Goal: Task Accomplishment & Management: Complete application form

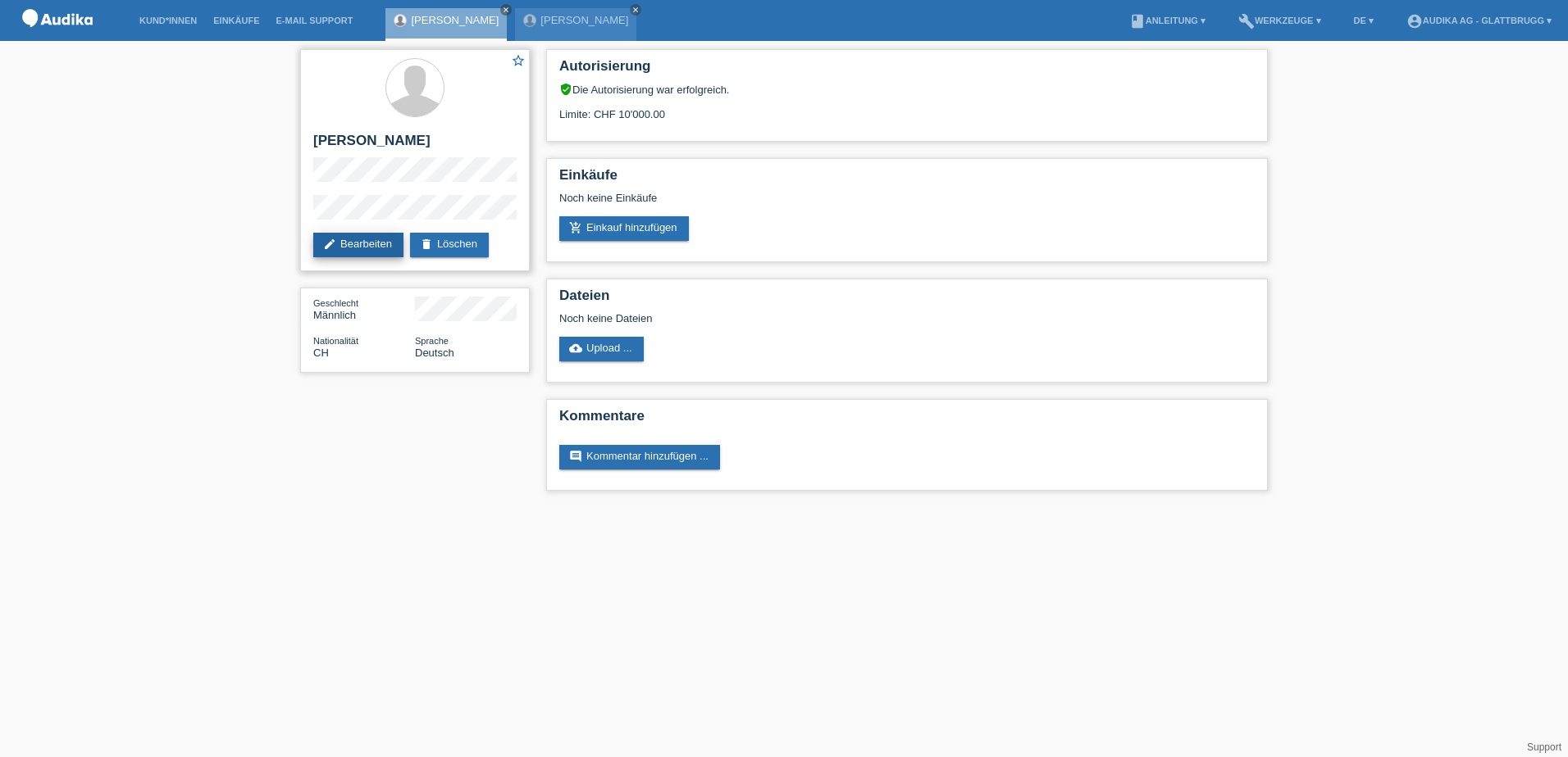
click at [348, 245] on link "edit Bearbeiten" at bounding box center [358, 245] width 91 height 25
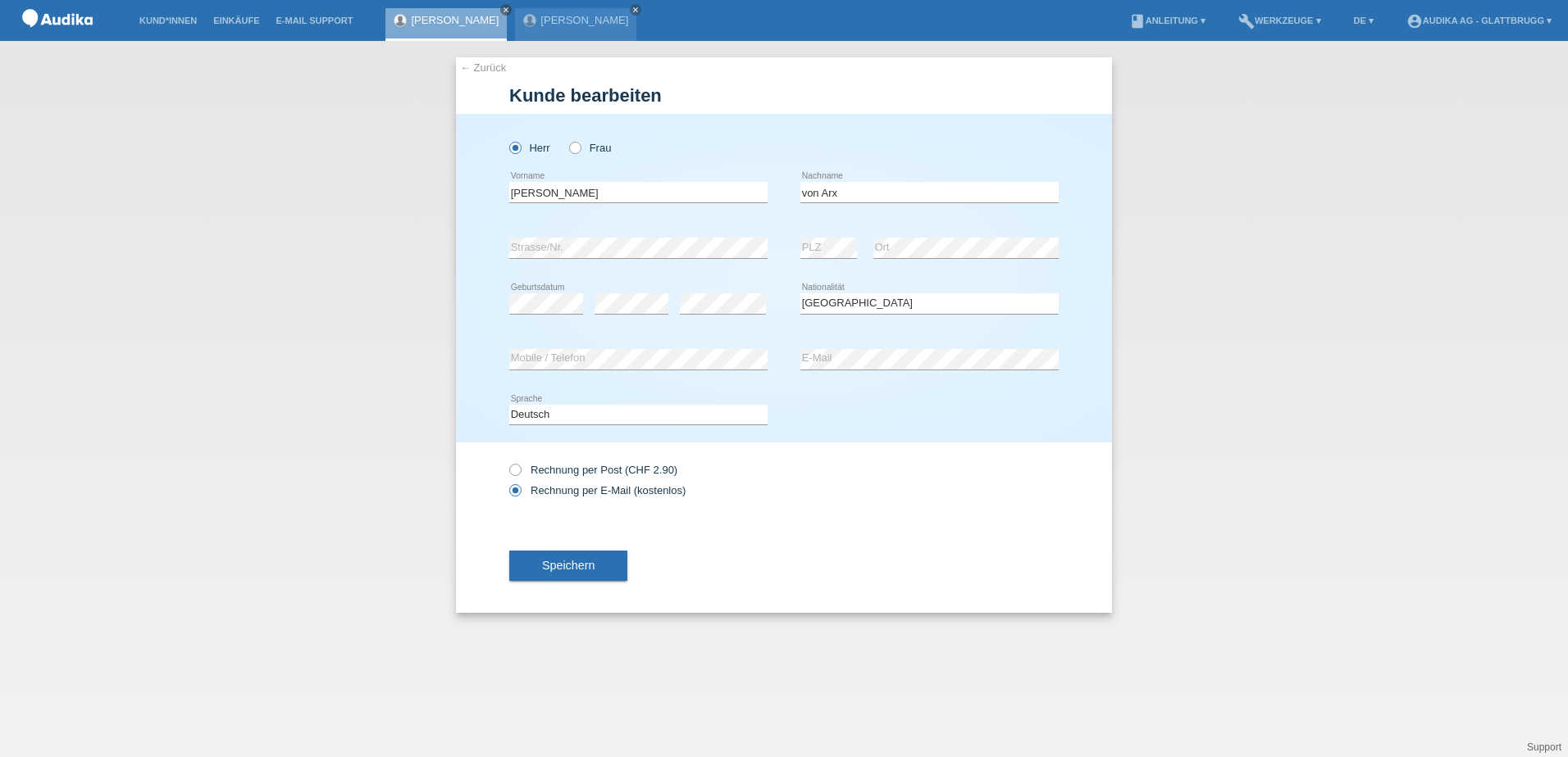
select select "CH"
click at [494, 248] on div "Herr Frau Guido error Vorname" at bounding box center [784, 279] width 656 height 329
click at [576, 565] on span "Speichern" at bounding box center [568, 565] width 53 height 13
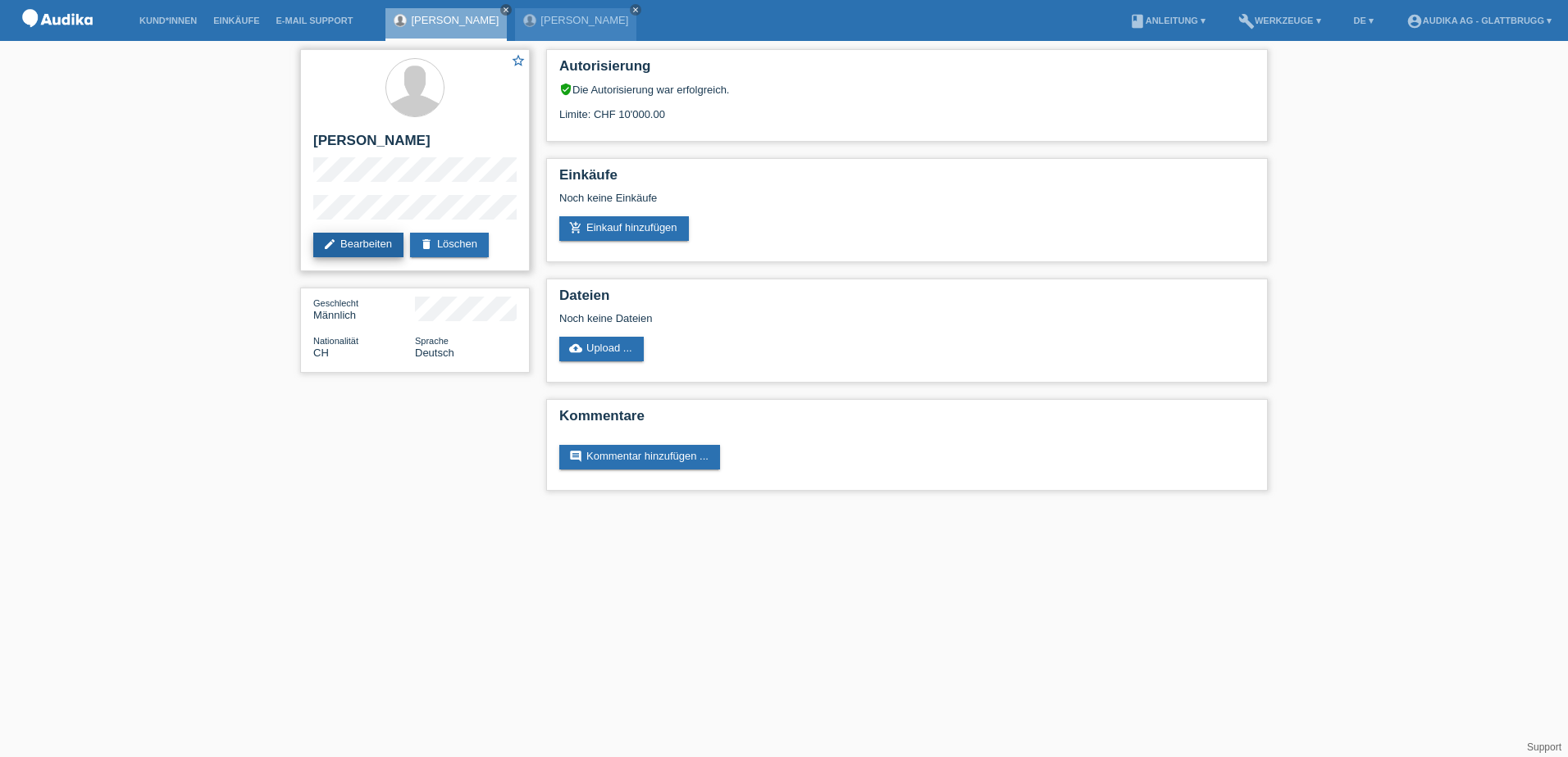
click at [347, 244] on link "edit Bearbeiten" at bounding box center [358, 245] width 91 height 25
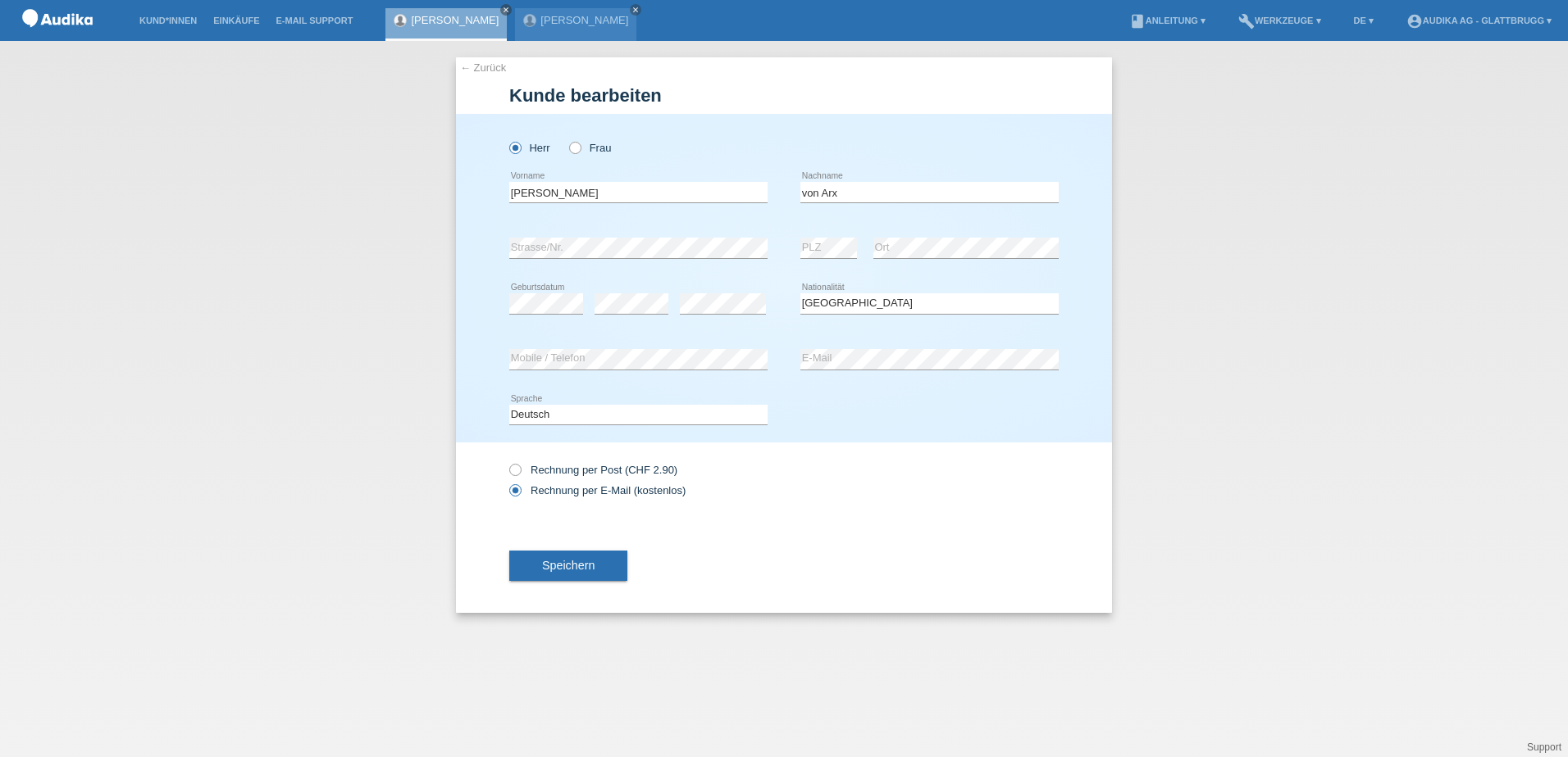
select select "CH"
click at [598, 566] on button "Speichern" at bounding box center [568, 566] width 118 height 31
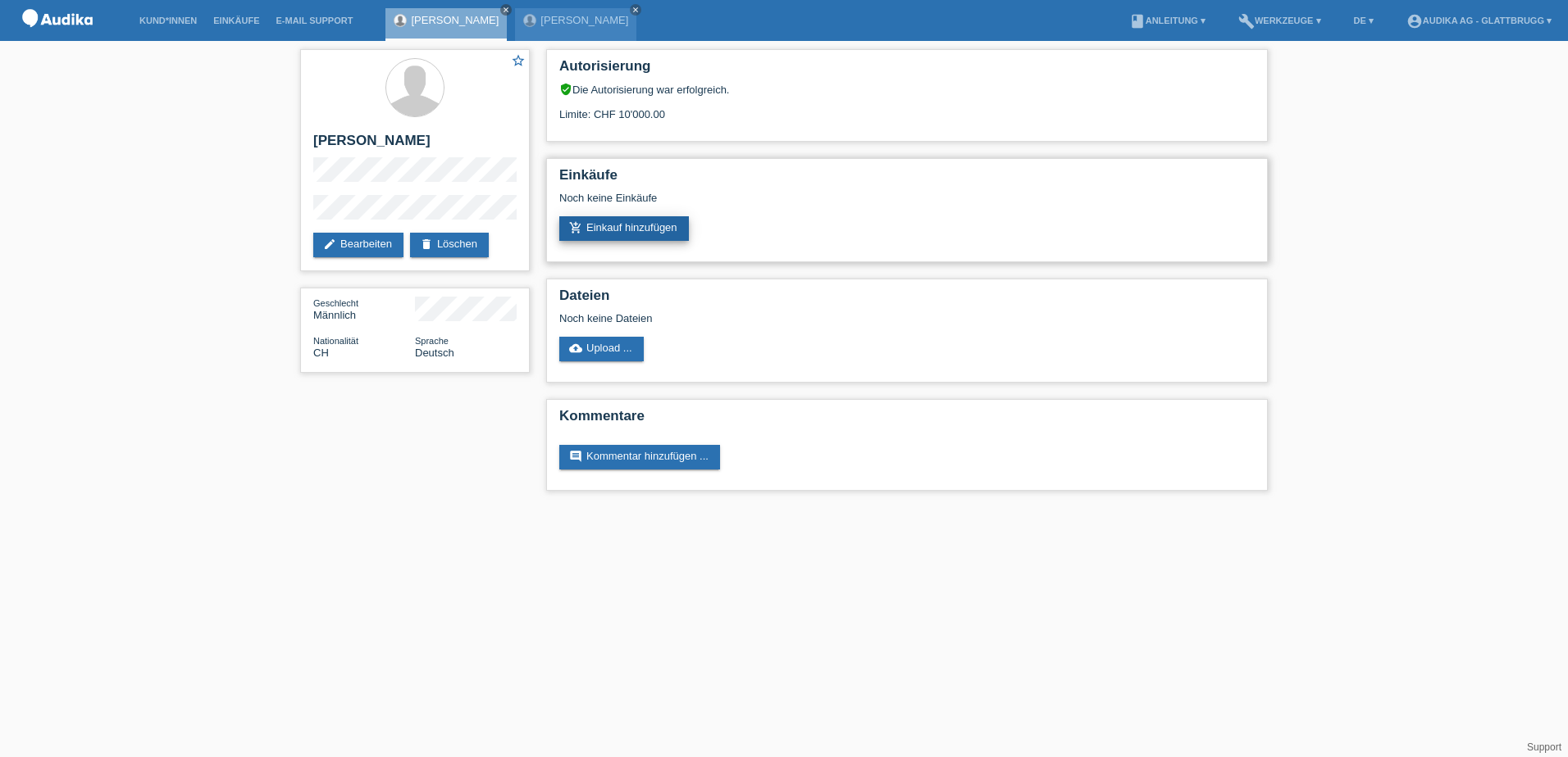
click at [631, 228] on link "add_shopping_cart Einkauf hinzufügen" at bounding box center [624, 229] width 129 height 25
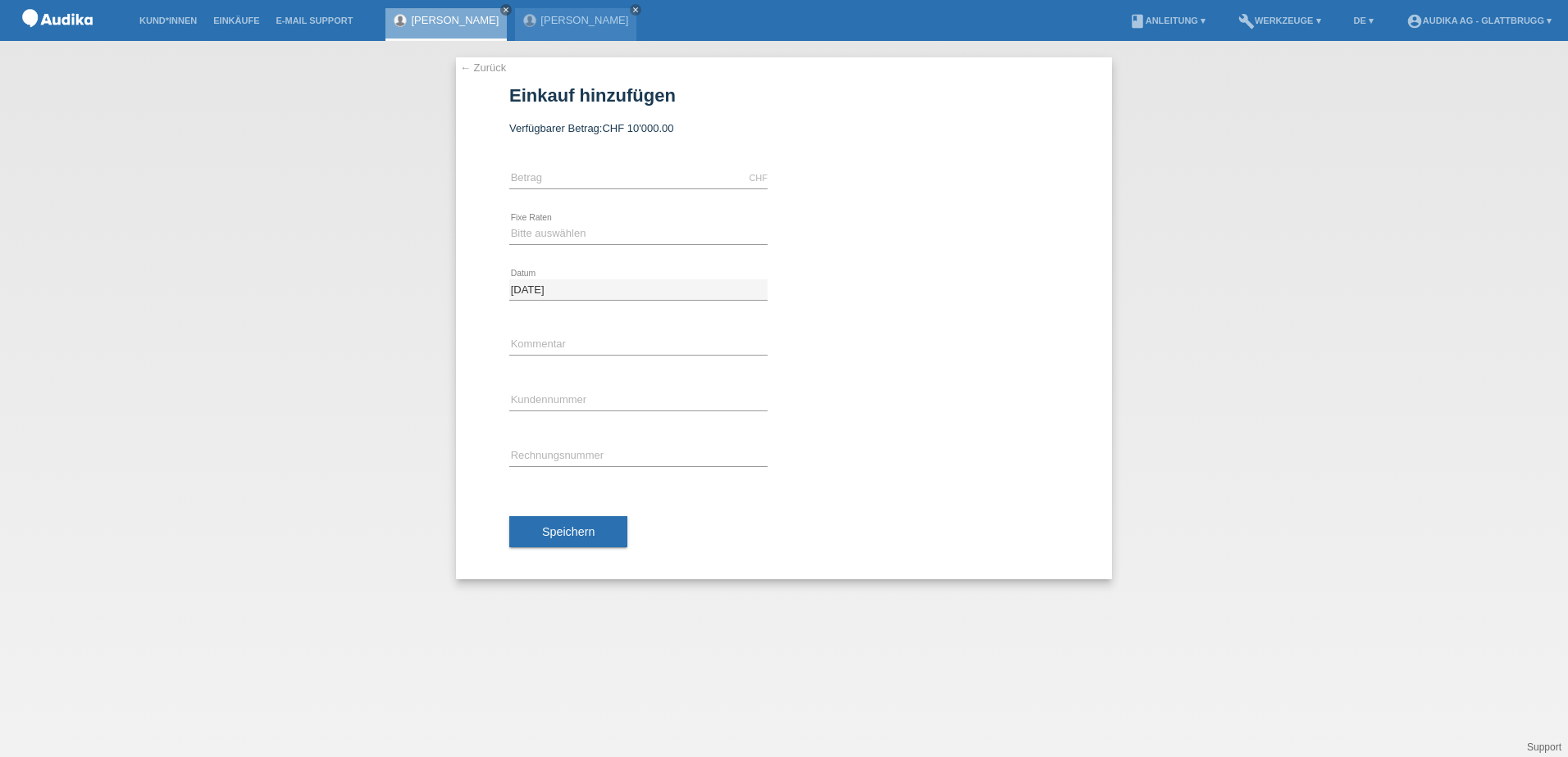
click at [600, 159] on div "CHF error [GEOGRAPHIC_DATA]" at bounding box center [638, 178] width 259 height 55
click at [577, 181] on input "text" at bounding box center [638, 178] width 259 height 20
drag, startPoint x: 543, startPoint y: 175, endPoint x: 503, endPoint y: 177, distance: 40.0
click at [503, 177] on div "← Zurück Einkauf hinzufügen Verfügbarer Betrag: CHF 10'000.00 12.00 error" at bounding box center [784, 318] width 656 height 522
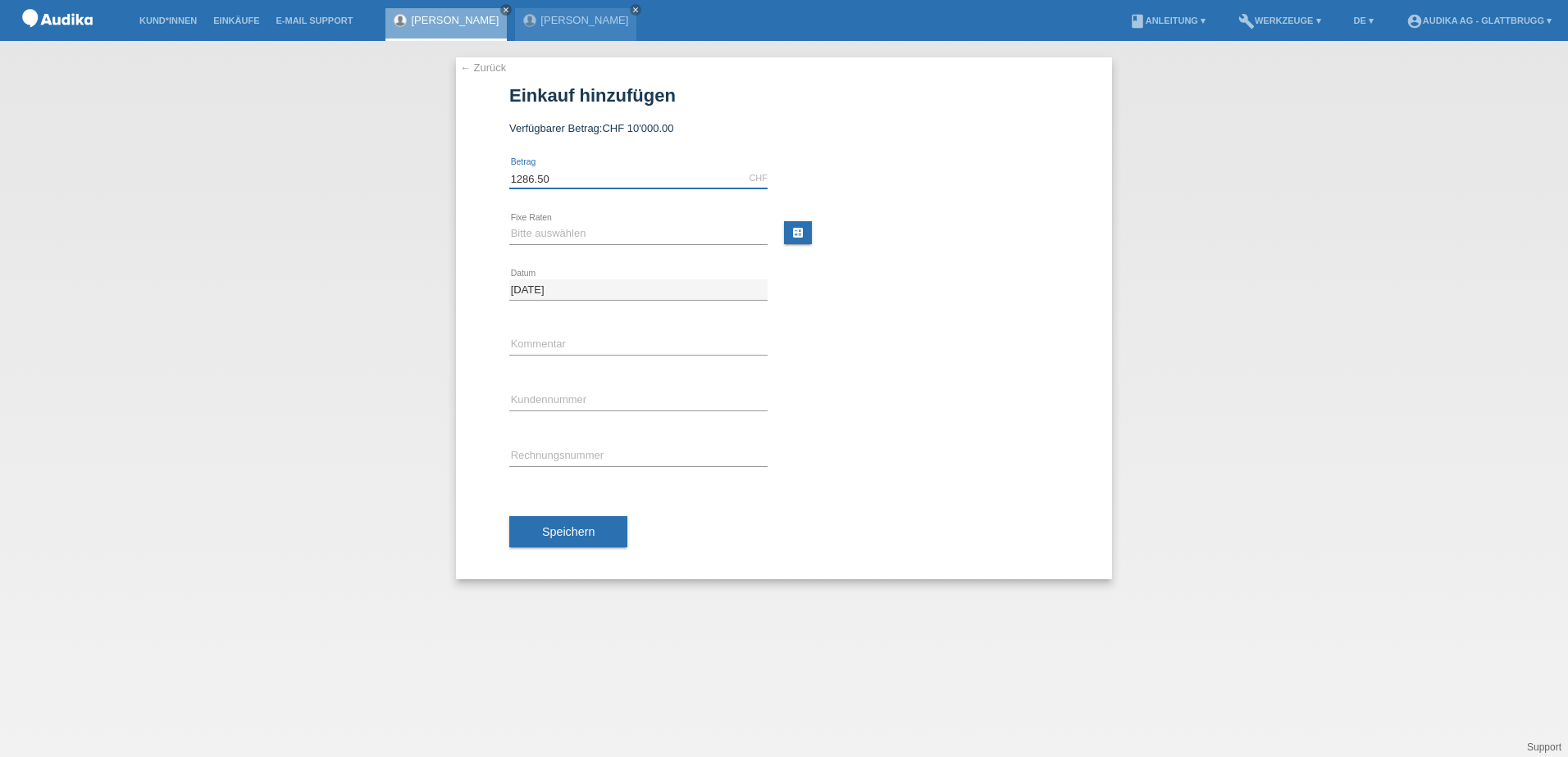
type input "1286.50"
click at [792, 230] on link "calculate" at bounding box center [798, 233] width 28 height 23
type input "1286.50"
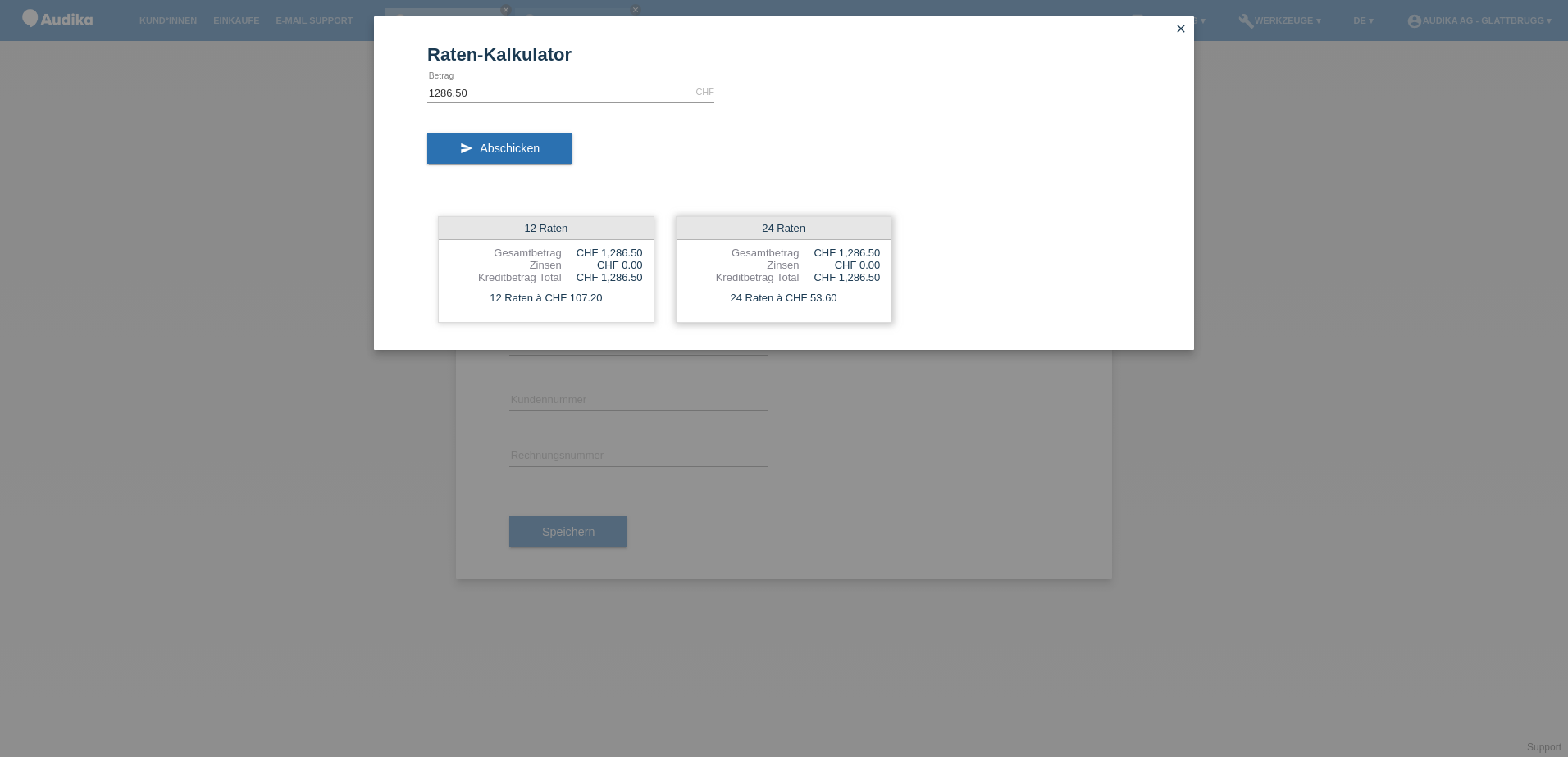
click at [808, 266] on div "CHF 0.00" at bounding box center [839, 266] width 81 height 12
click at [765, 272] on div "Kreditbetrag Total" at bounding box center [743, 278] width 113 height 12
click at [721, 253] on div "Gesamtbetrag" at bounding box center [743, 253] width 113 height 12
click at [773, 226] on div "24 Raten" at bounding box center [784, 229] width 215 height 23
drag, startPoint x: 753, startPoint y: 228, endPoint x: 831, endPoint y: 231, distance: 78.1
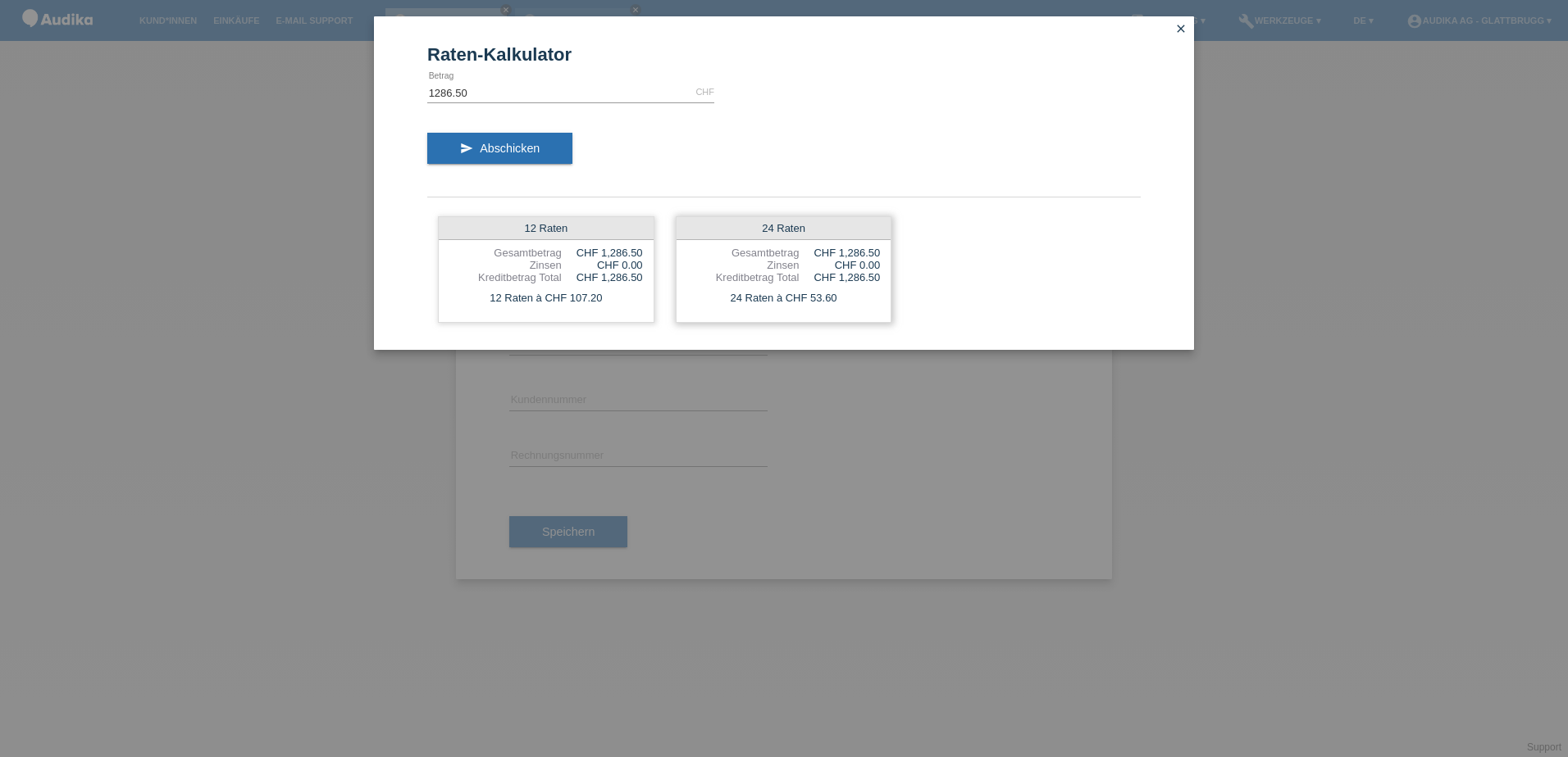
click at [831, 231] on div "24 Raten" at bounding box center [784, 229] width 215 height 23
drag, startPoint x: 831, startPoint y: 231, endPoint x: 764, endPoint y: 273, distance: 79.1
click at [764, 273] on div "Kreditbetrag Total" at bounding box center [743, 278] width 113 height 12
drag, startPoint x: 764, startPoint y: 273, endPoint x: 741, endPoint y: 237, distance: 42.7
click at [741, 237] on div "24 Raten" at bounding box center [784, 229] width 215 height 23
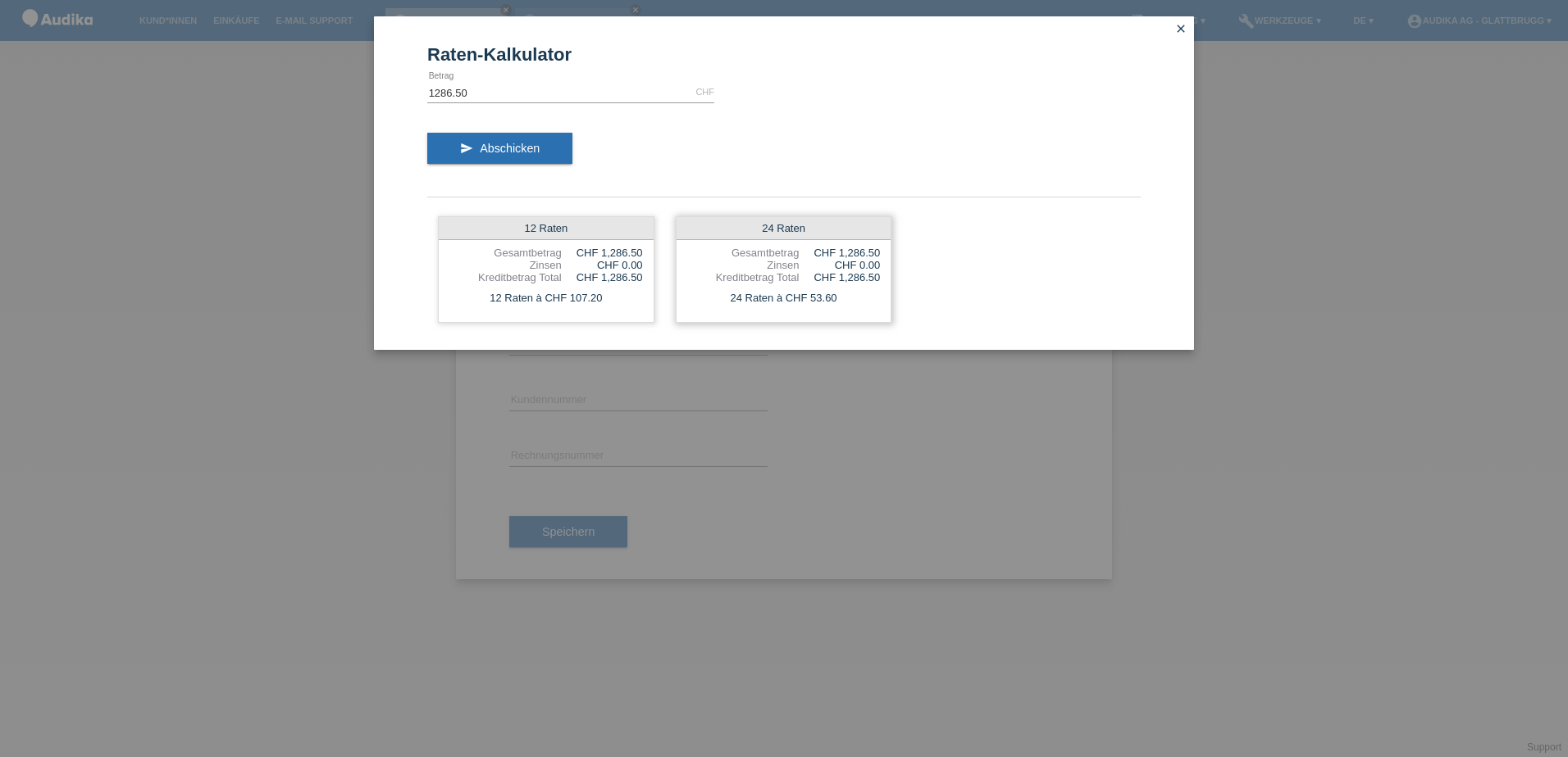
click at [741, 237] on div "24 Raten" at bounding box center [784, 229] width 215 height 23
drag, startPoint x: 741, startPoint y: 237, endPoint x: 765, endPoint y: 296, distance: 63.7
click at [765, 296] on div "24 Raten à CHF 53.60" at bounding box center [784, 298] width 215 height 21
click at [1181, 30] on icon "close" at bounding box center [1180, 28] width 13 height 13
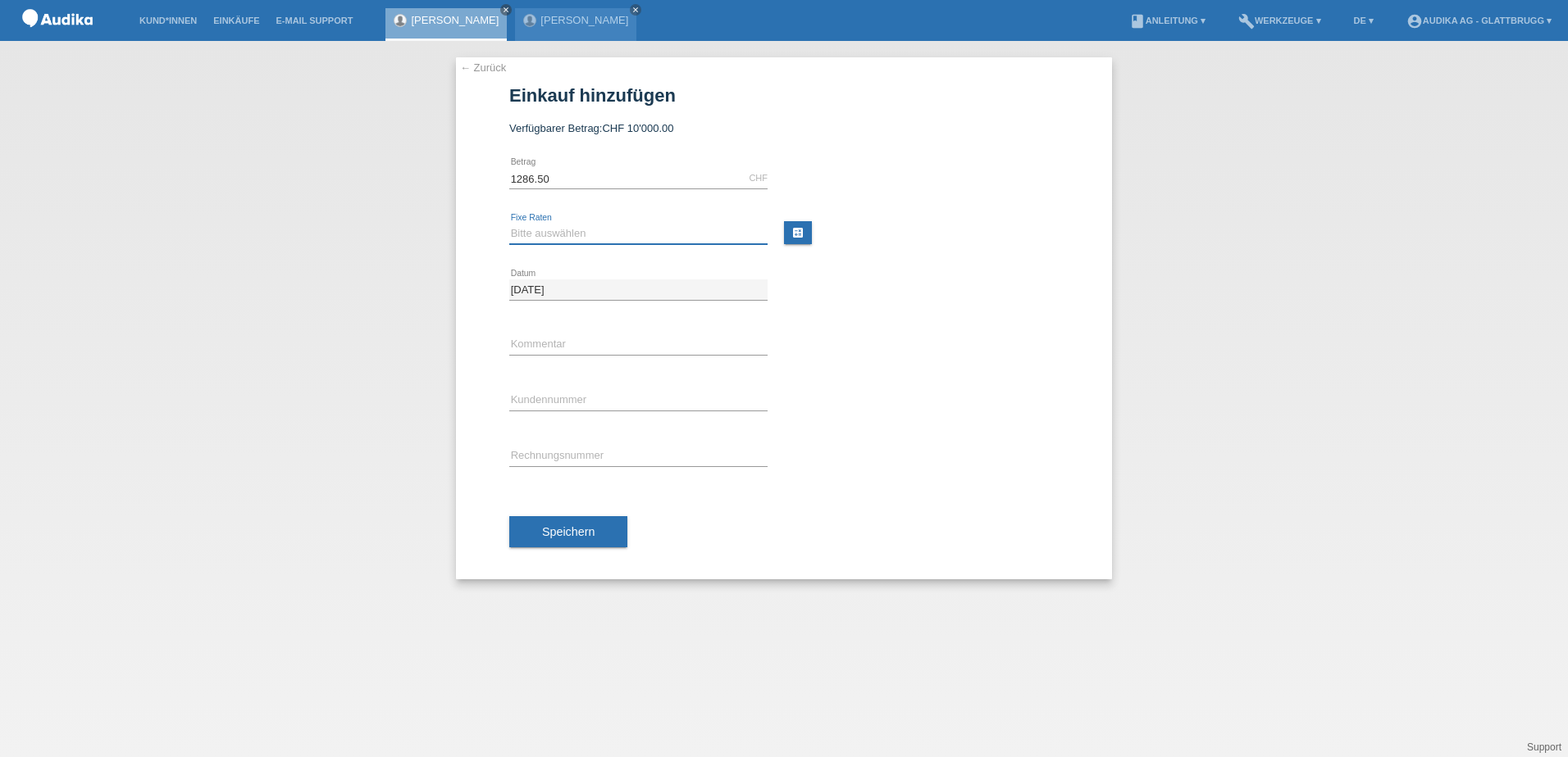
click at [555, 224] on select "Bitte auswählen 12 Raten 24 Raten" at bounding box center [638, 234] width 259 height 19
select select "178"
click at [509, 224] on select "Bitte auswählen 12 Raten 24 Raten" at bounding box center [638, 234] width 259 height 19
click at [540, 345] on input "text" at bounding box center [638, 345] width 259 height 20
type input "RE war an alte Anschrift gegangen"
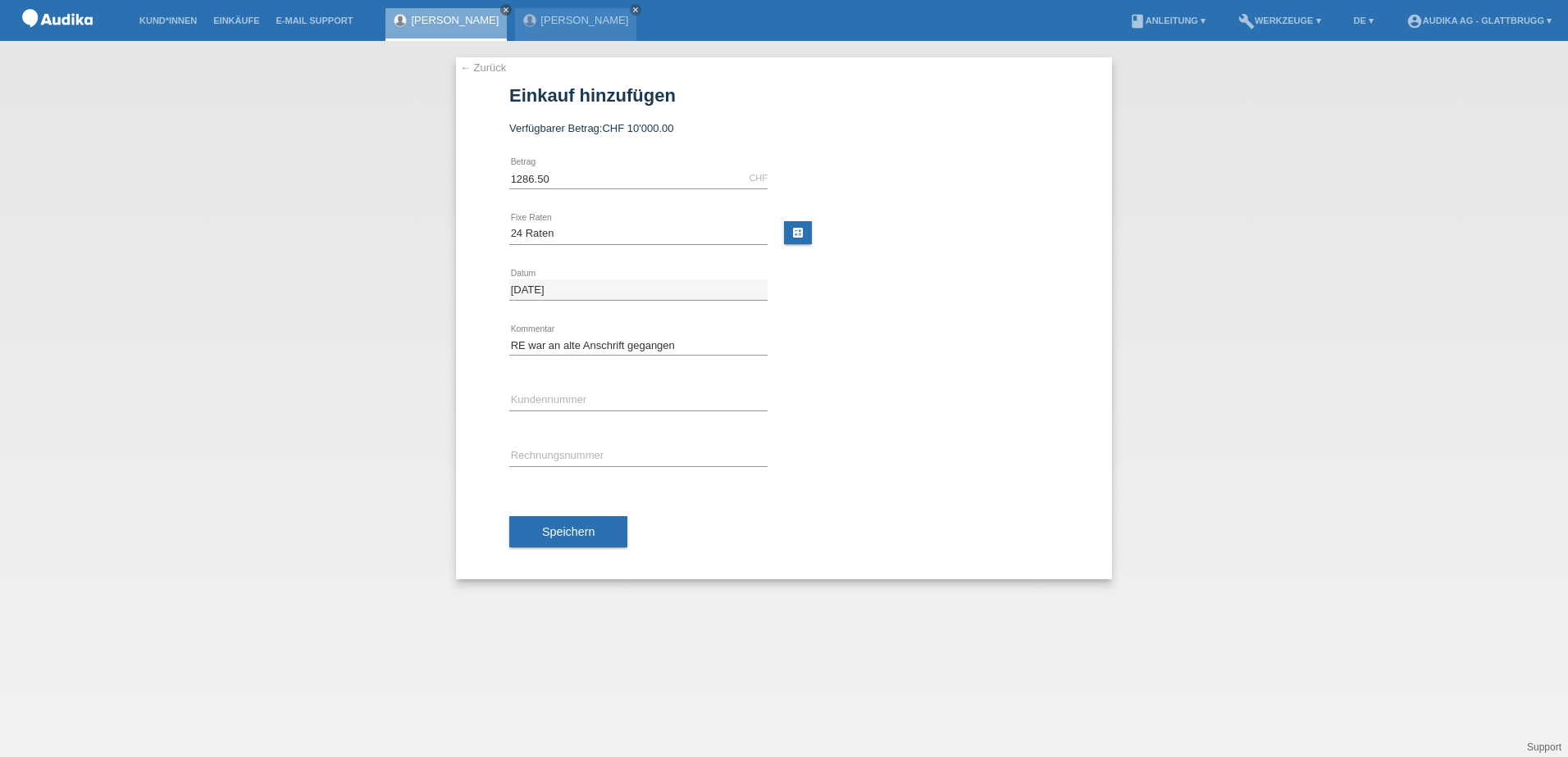
click at [547, 389] on div "error Kundennummer" at bounding box center [638, 401] width 259 height 55
click at [545, 396] on input "C" at bounding box center [638, 401] width 259 height 20
drag, startPoint x: 532, startPoint y: 400, endPoint x: 491, endPoint y: 400, distance: 41.0
click at [491, 400] on div "← Zurück Einkauf hinzufügen Verfügbarer Betrag: CHF 10'000.00 1286.50 C" at bounding box center [784, 318] width 656 height 522
paste input "14262662"
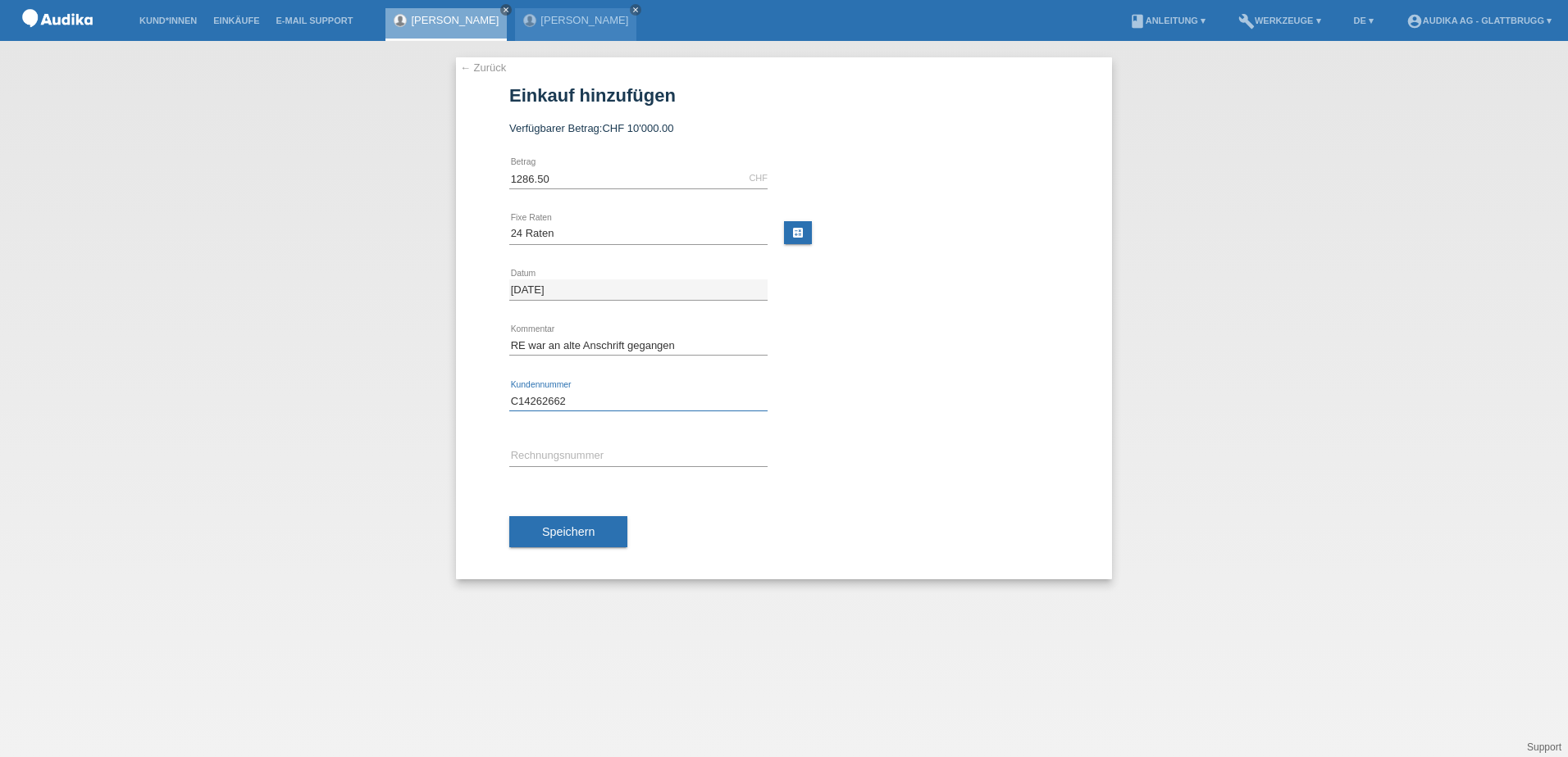
type input "C14262662"
click at [524, 454] on input "SOI" at bounding box center [638, 456] width 259 height 20
paste input "14262662"
drag, startPoint x: 578, startPoint y: 456, endPoint x: 539, endPoint y: 464, distance: 39.8
click at [529, 461] on input "SOI14262662" at bounding box center [638, 456] width 259 height 20
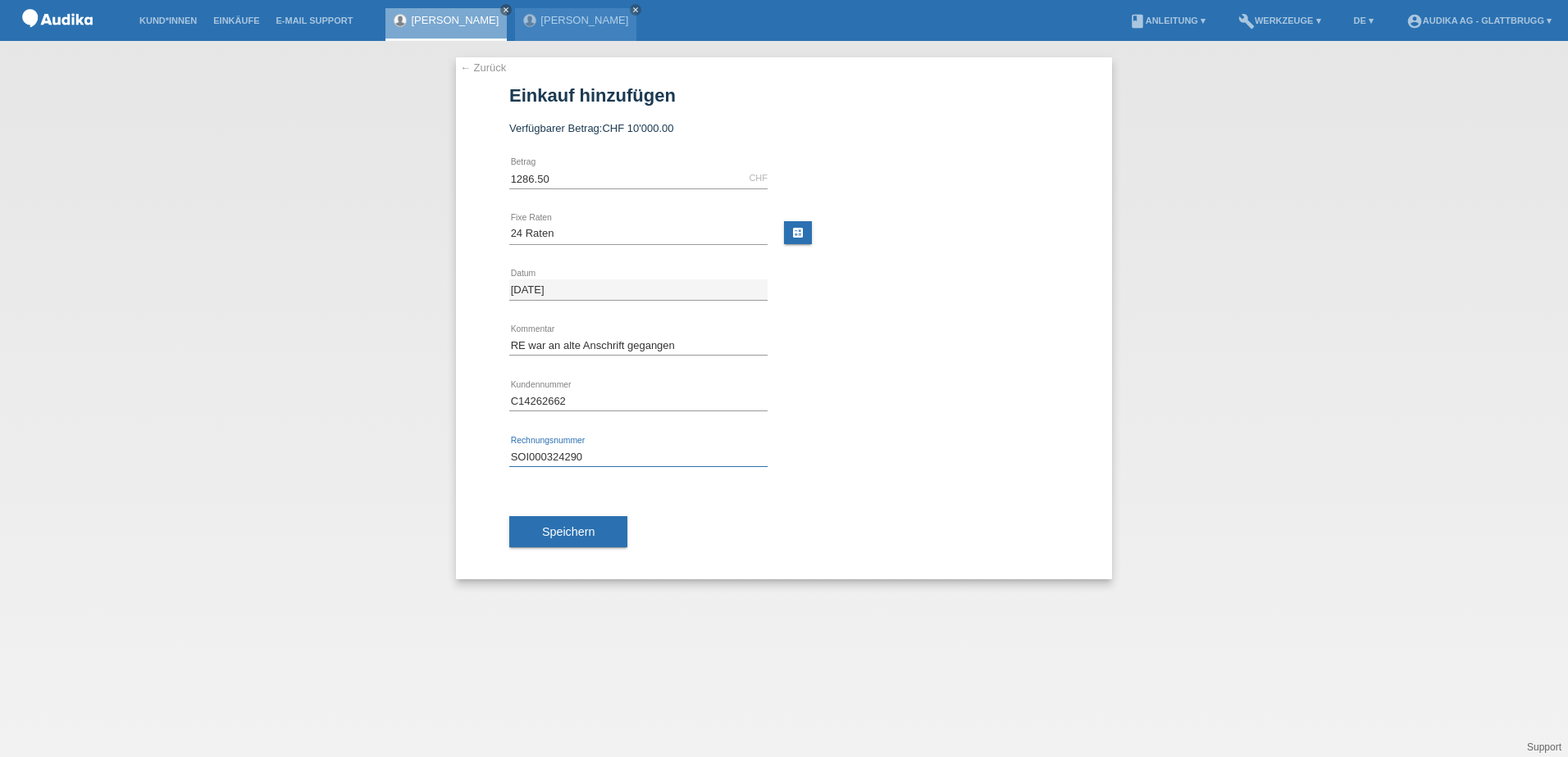
type input "SOI000324290"
click at [554, 529] on span "Speichern" at bounding box center [568, 532] width 53 height 13
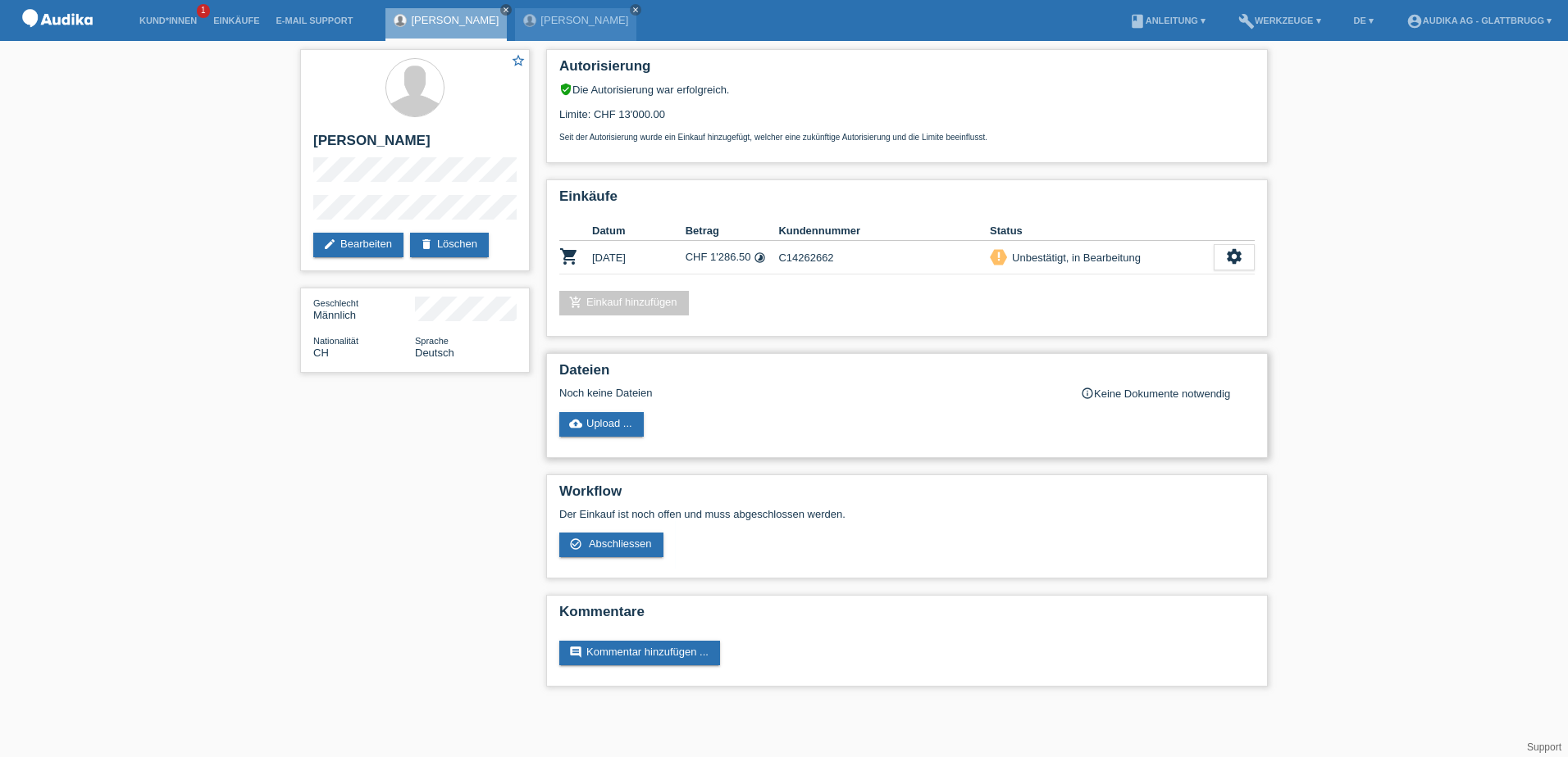
click at [770, 411] on div "Dateien Noch keine Dateien info_outline Keine Dokumente notwendig cloud_upload …" at bounding box center [907, 405] width 721 height 105
click at [599, 428] on link "cloud_upload Upload ..." at bounding box center [602, 425] width 84 height 25
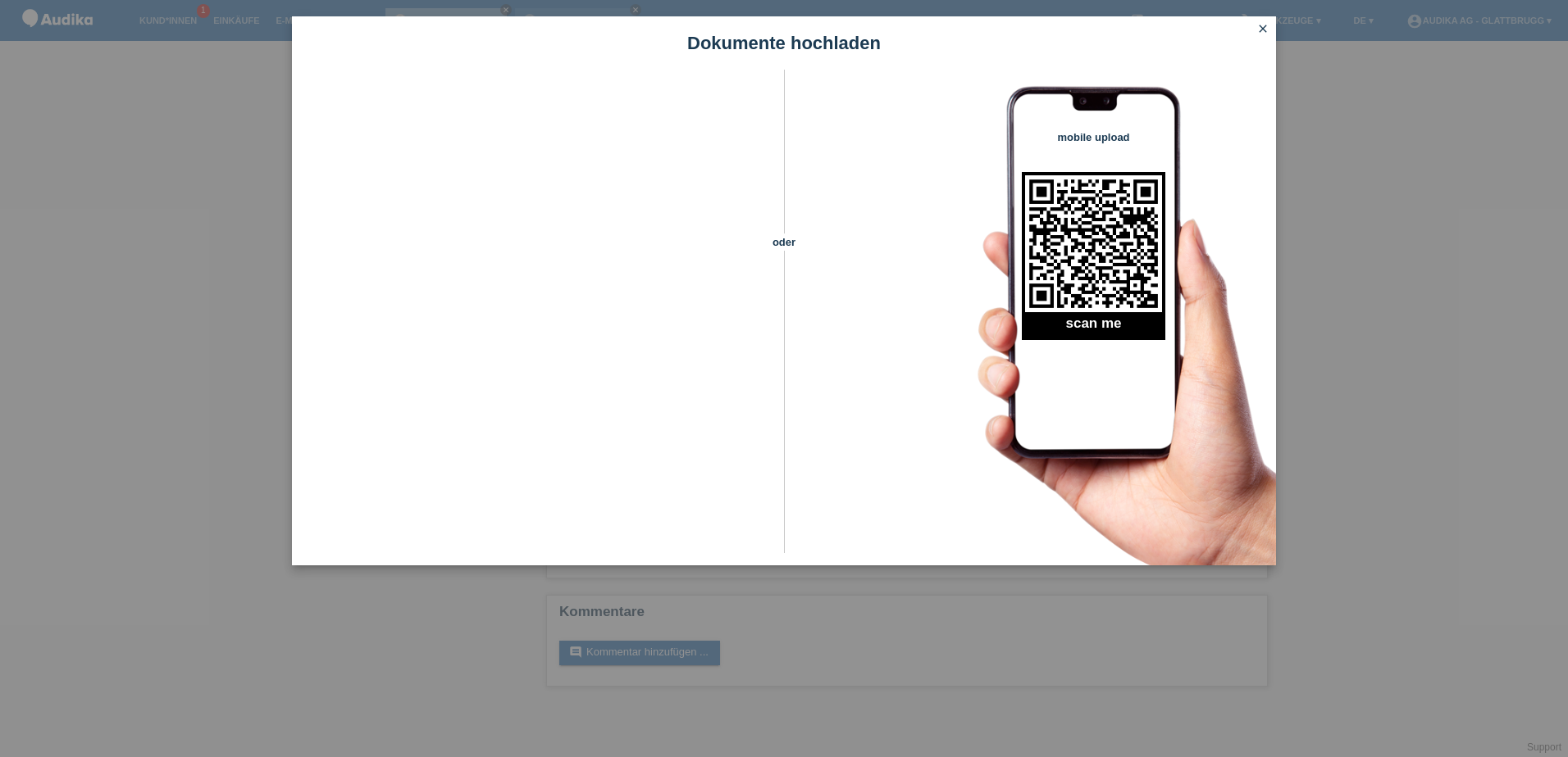
click at [1264, 30] on icon "close" at bounding box center [1262, 28] width 13 height 13
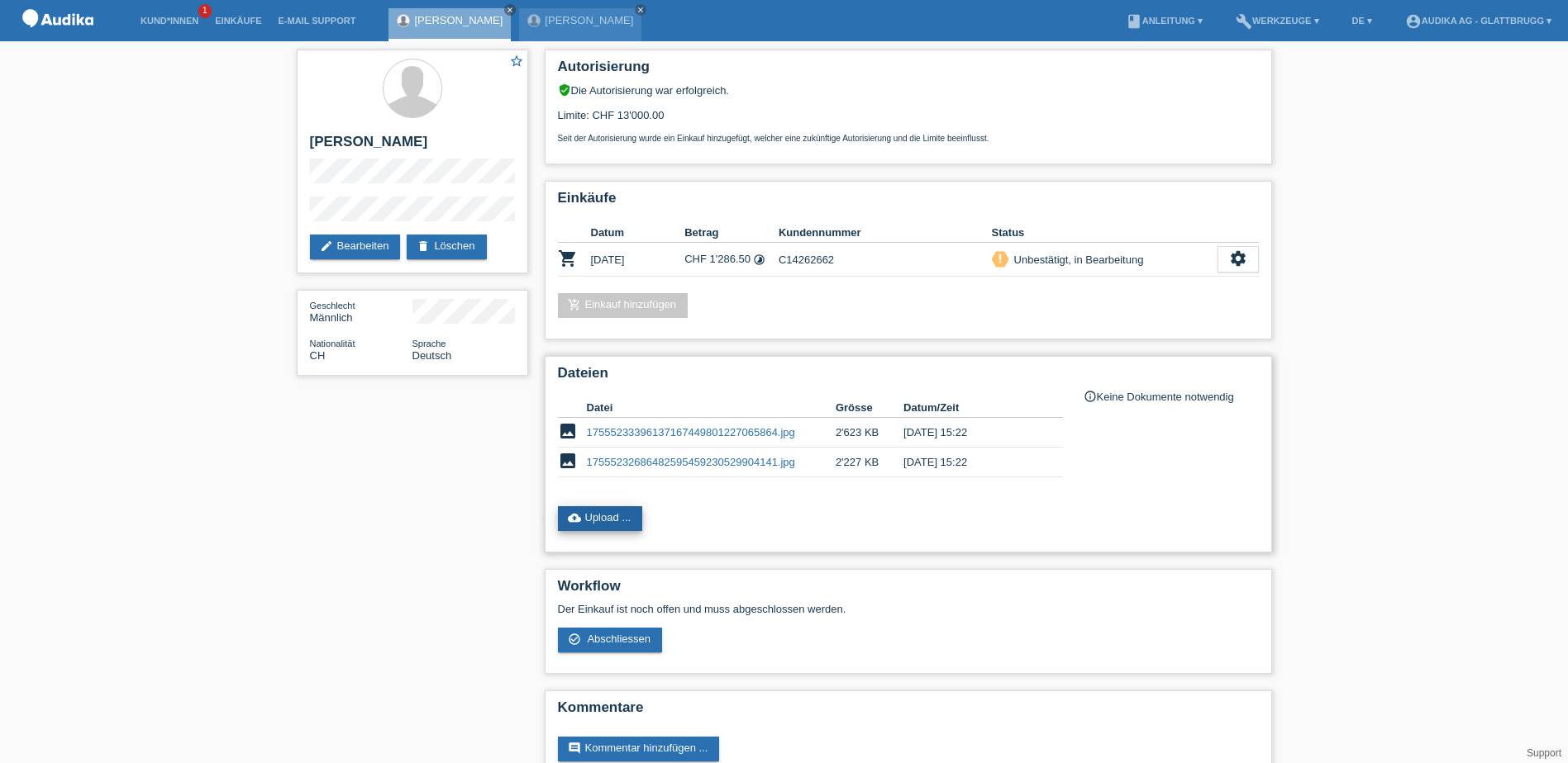
click at [592, 520] on link "cloud_upload Upload ..." at bounding box center [600, 519] width 85 height 25
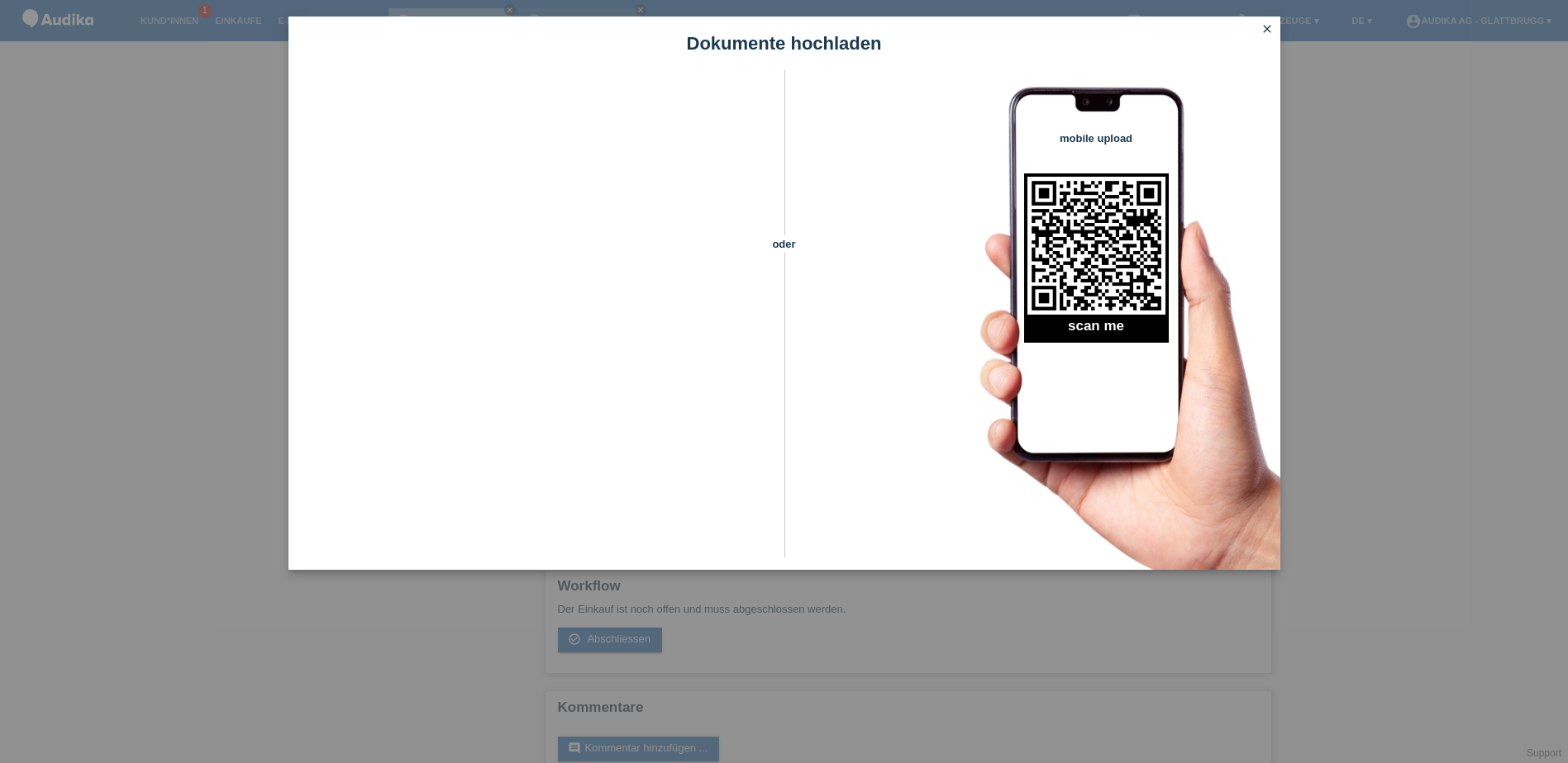
click at [1266, 29] on icon "close" at bounding box center [1267, 28] width 13 height 13
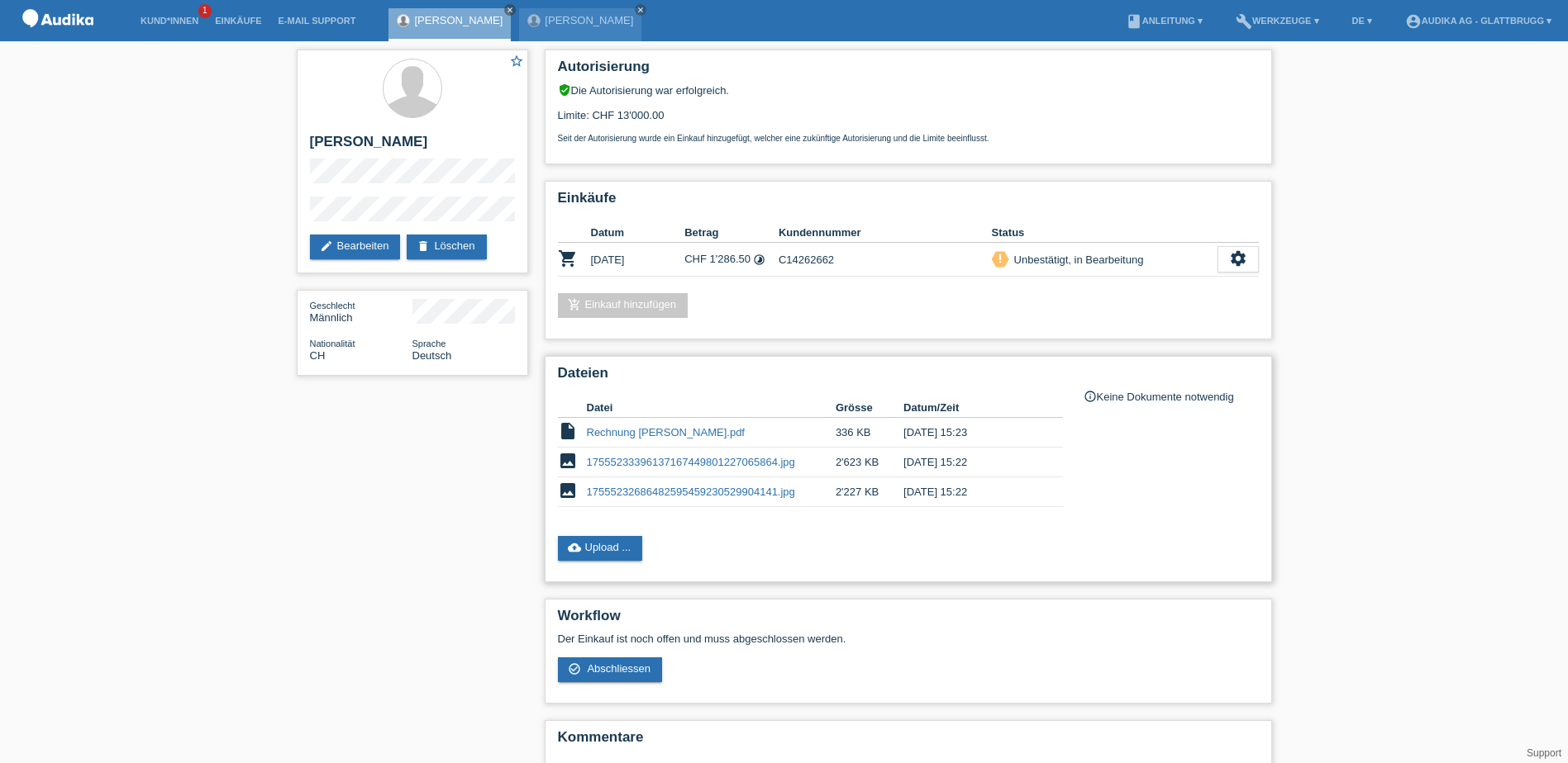
scroll to position [66, 0]
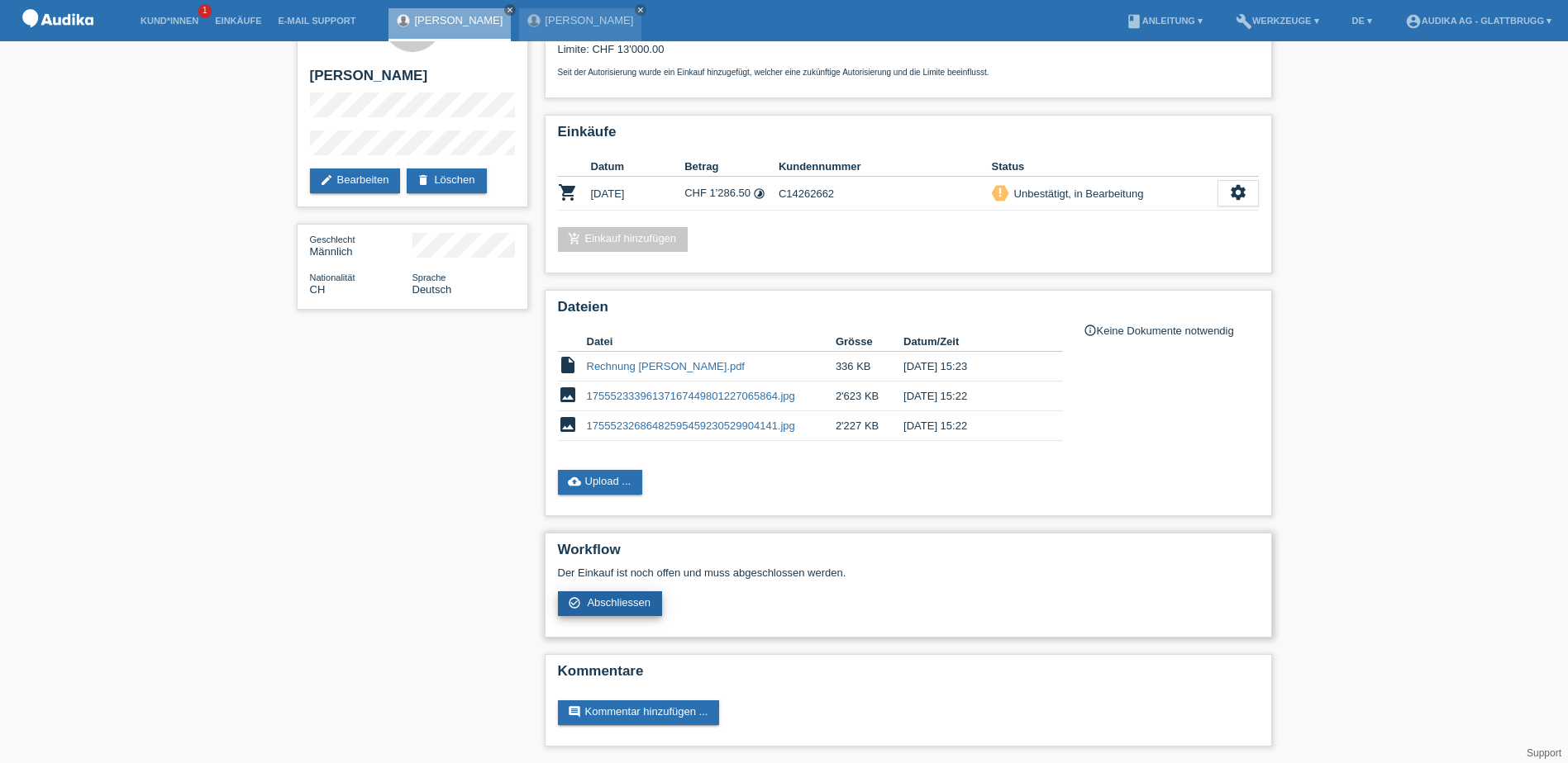
click at [629, 603] on span "Abschliessen" at bounding box center [619, 603] width 64 height 12
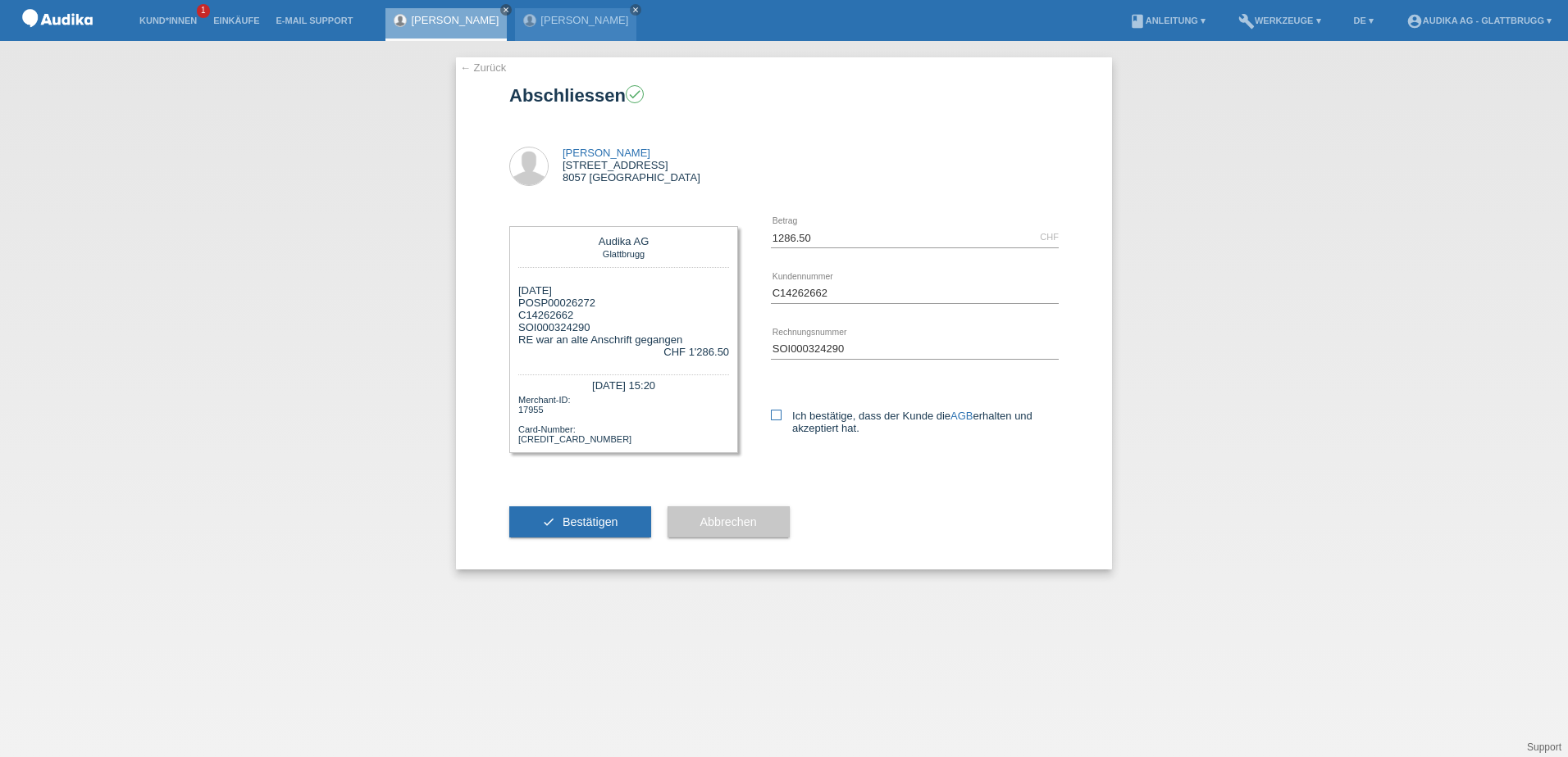
click at [777, 417] on icon at bounding box center [776, 415] width 11 height 11
click at [777, 417] on input "Ich bestätige, dass der Kunde die AGB erhalten und akzeptiert hat." at bounding box center [776, 415] width 11 height 11
checkbox input "true"
click at [578, 520] on span "Bestätigen" at bounding box center [590, 521] width 55 height 13
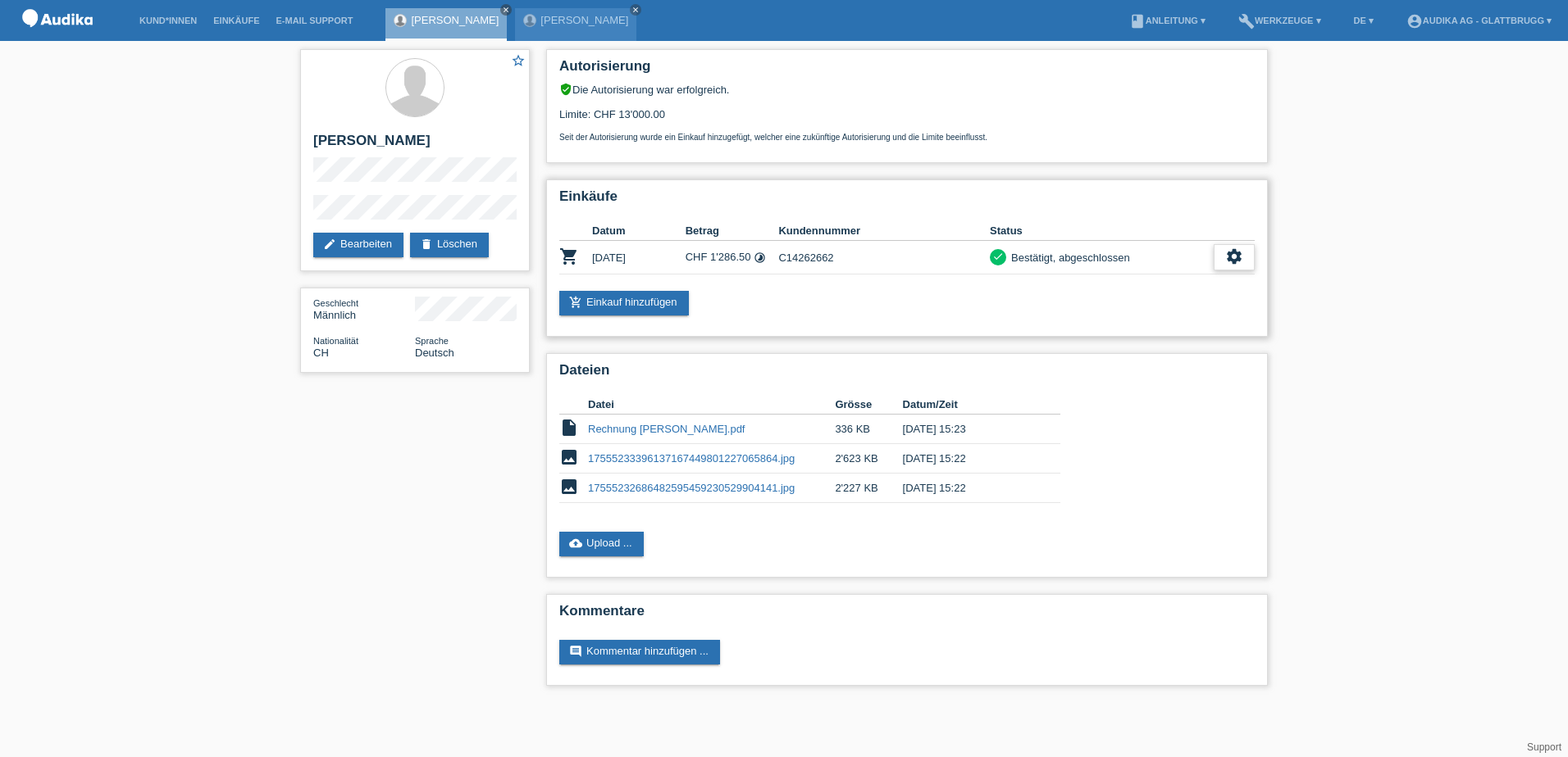
click at [1232, 257] on icon "settings" at bounding box center [1234, 257] width 18 height 18
click at [1238, 261] on icon "settings" at bounding box center [1234, 257] width 18 height 18
click at [1193, 331] on span "Finanzierungsdetails herunterladen" at bounding box center [1144, 331] width 171 height 19
click at [1228, 260] on icon "settings" at bounding box center [1234, 257] width 18 height 18
click at [1105, 308] on span "AGB herunterladen" at bounding box center [1106, 307] width 96 height 19
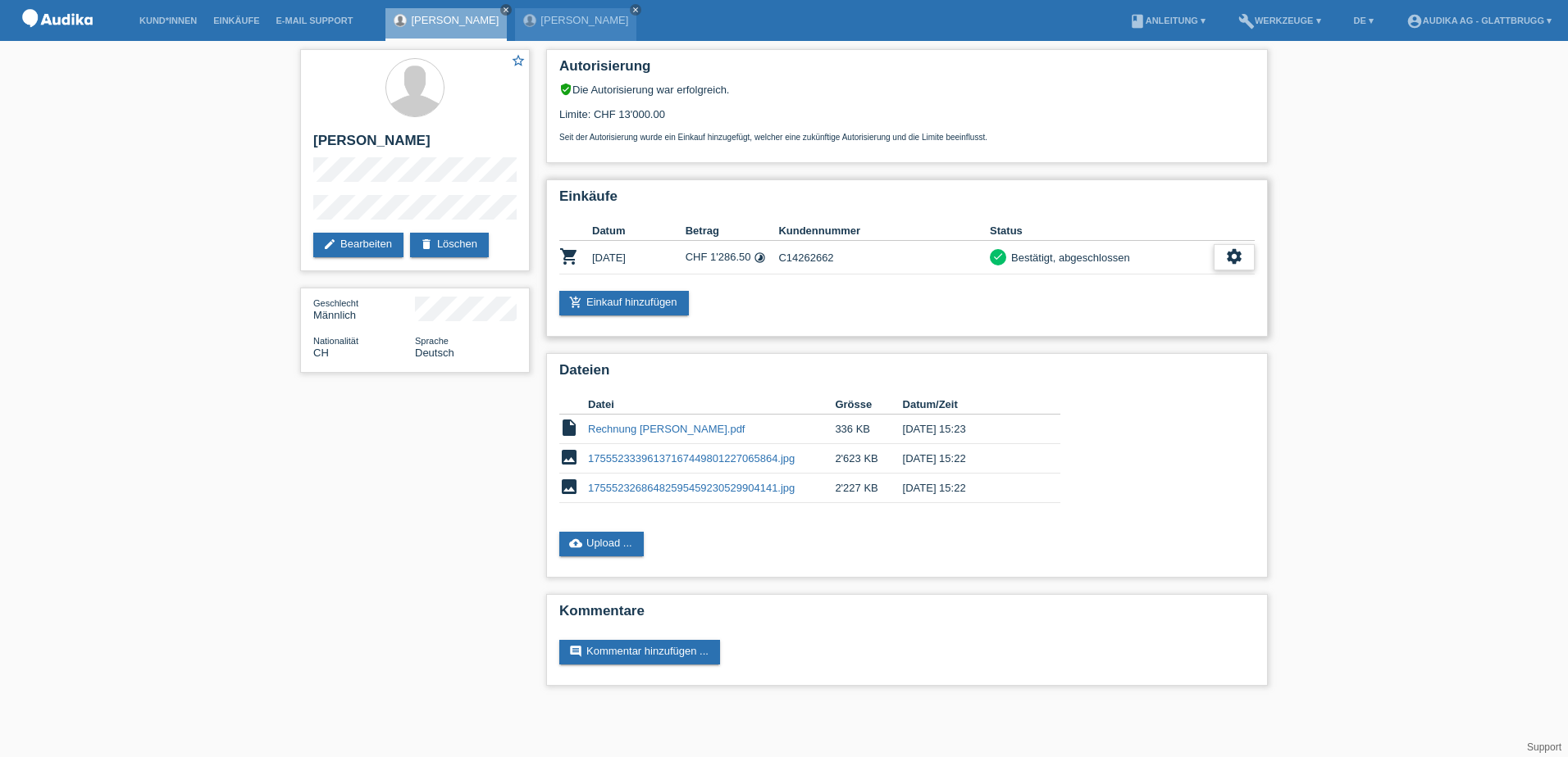
click at [1239, 252] on icon "settings" at bounding box center [1234, 257] width 18 height 18
click at [502, 8] on icon "close" at bounding box center [506, 10] width 8 height 8
click at [36, 22] on img at bounding box center [57, 21] width 82 height 42
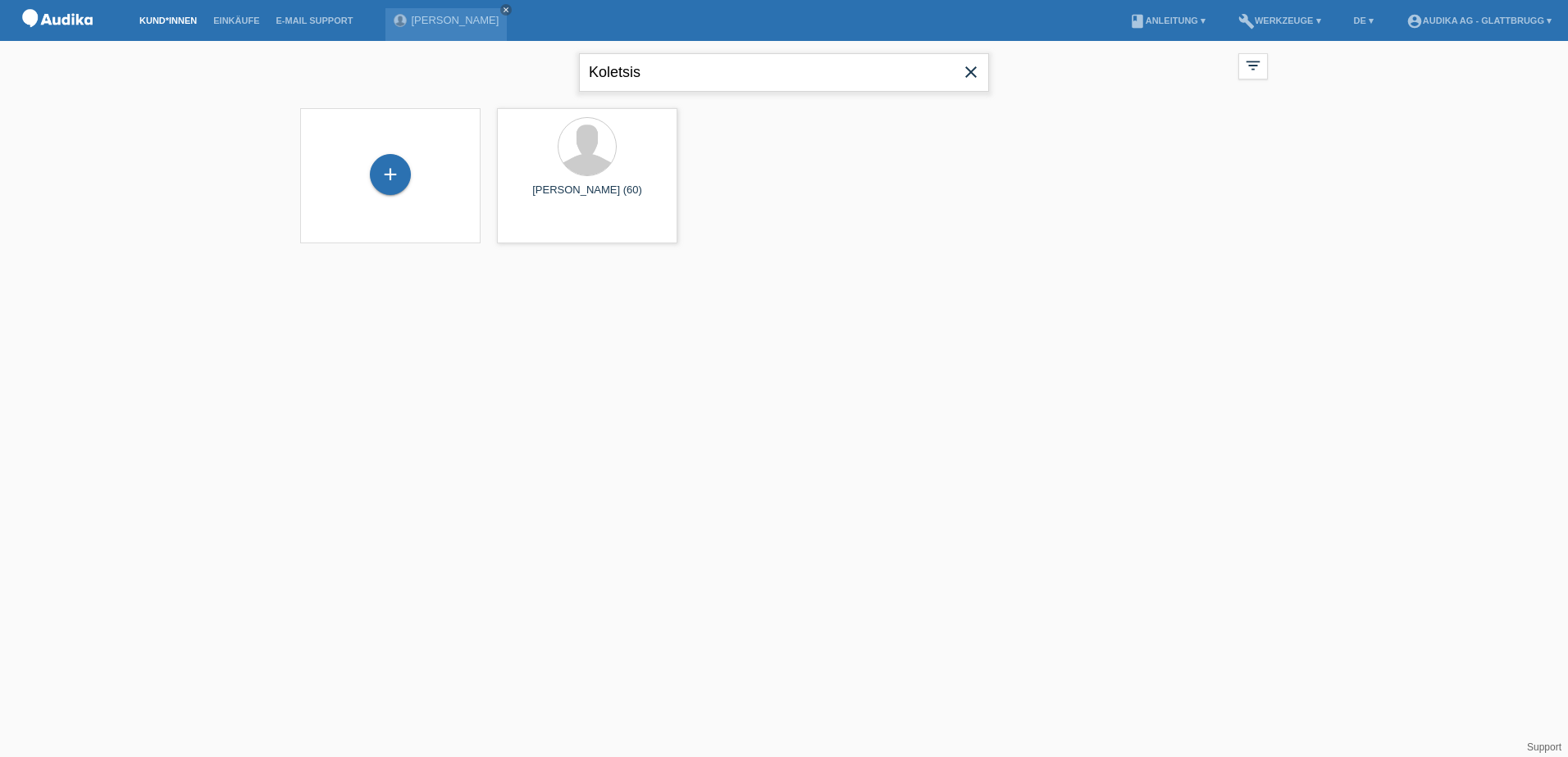
click at [674, 68] on input "Koletsis" at bounding box center [784, 73] width 410 height 39
drag, startPoint x: 674, startPoint y: 68, endPoint x: 546, endPoint y: 64, distance: 128.1
click at [546, 64] on div "Koletsis close filter_list view_module Alle Kund*innen anzeigen star Markierte …" at bounding box center [784, 70] width 984 height 59
type input "von arx"
click at [598, 162] on div at bounding box center [587, 147] width 57 height 57
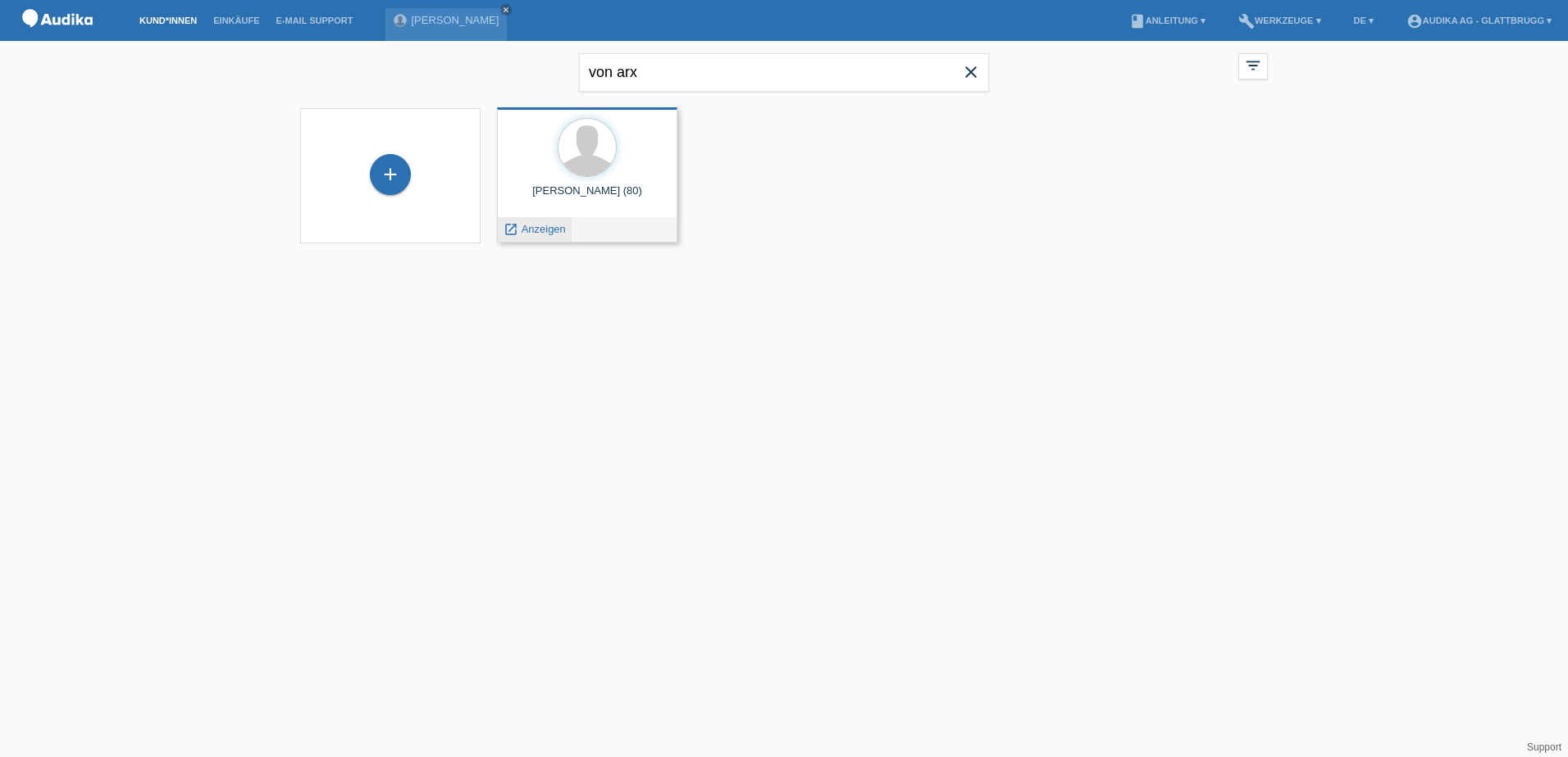
click at [540, 235] on span "Anzeigen" at bounding box center [543, 229] width 44 height 12
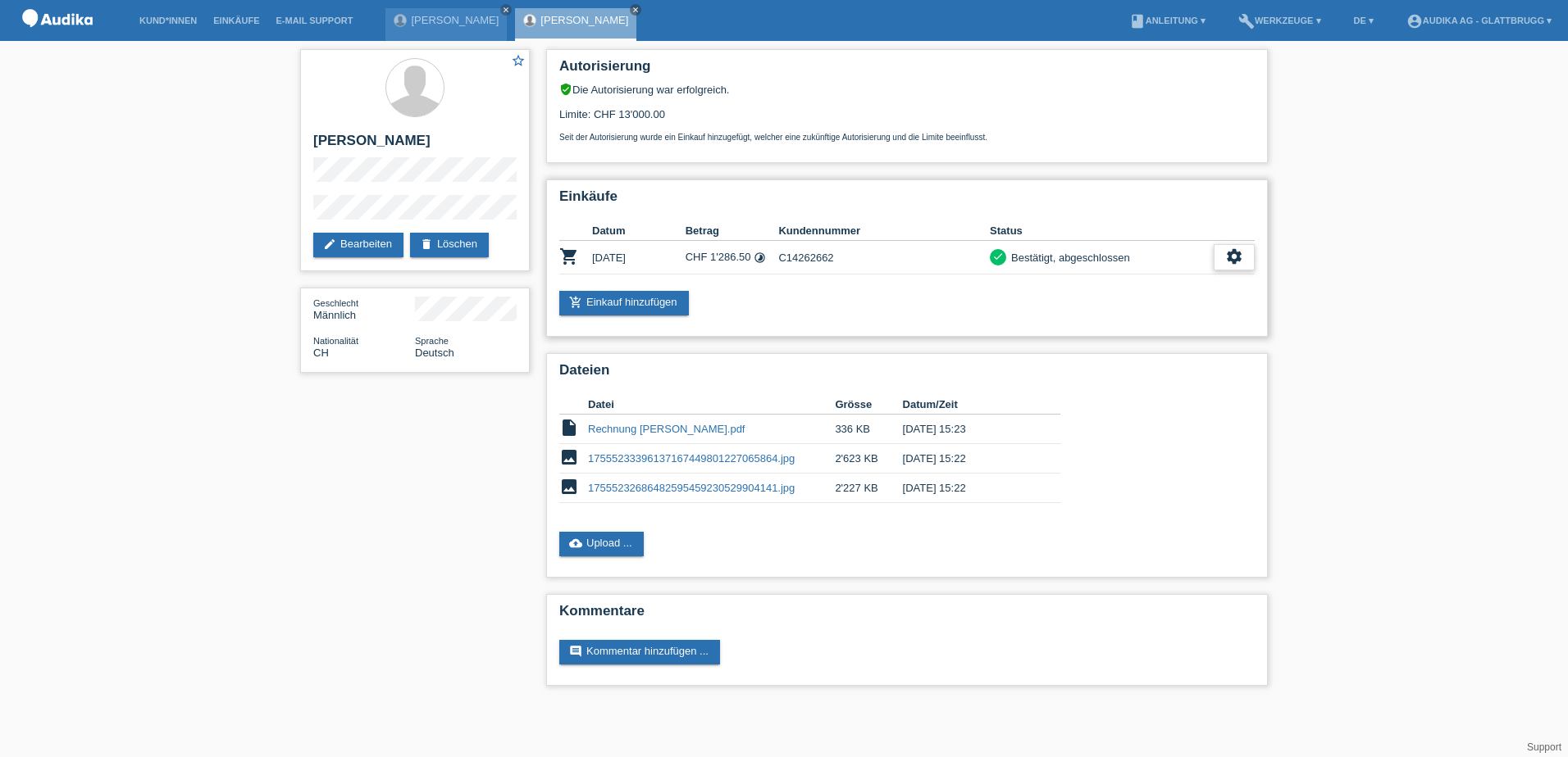
click at [1239, 257] on icon "settings" at bounding box center [1234, 257] width 18 height 18
click at [1233, 258] on icon "settings" at bounding box center [1234, 257] width 18 height 18
click at [1044, 285] on icon "fullscreen" at bounding box center [1047, 282] width 17 height 17
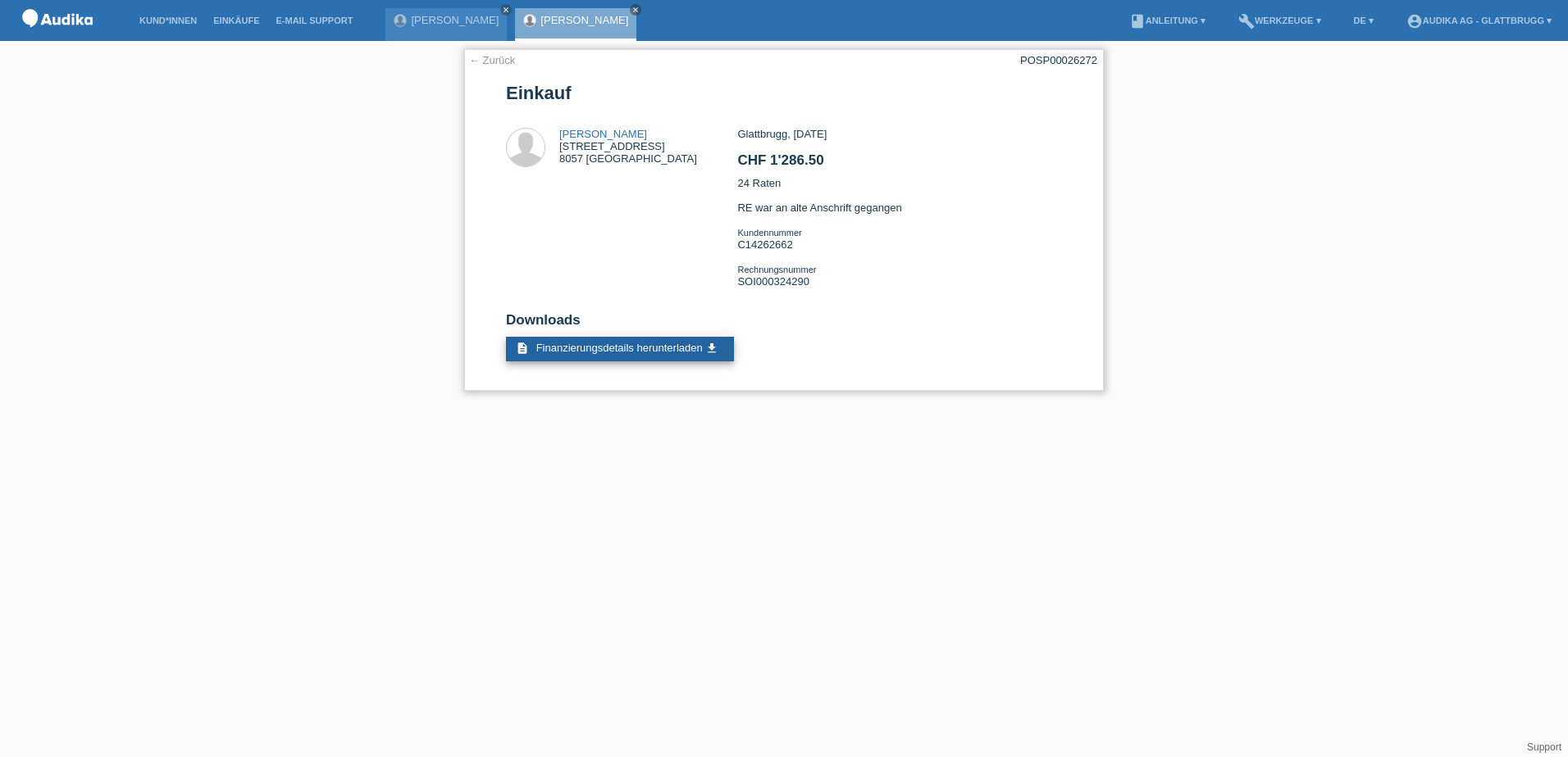
click at [612, 346] on span "Finanzierungsdetails herunterladen" at bounding box center [619, 348] width 166 height 12
click at [496, 61] on link "← Zurück" at bounding box center [492, 61] width 46 height 12
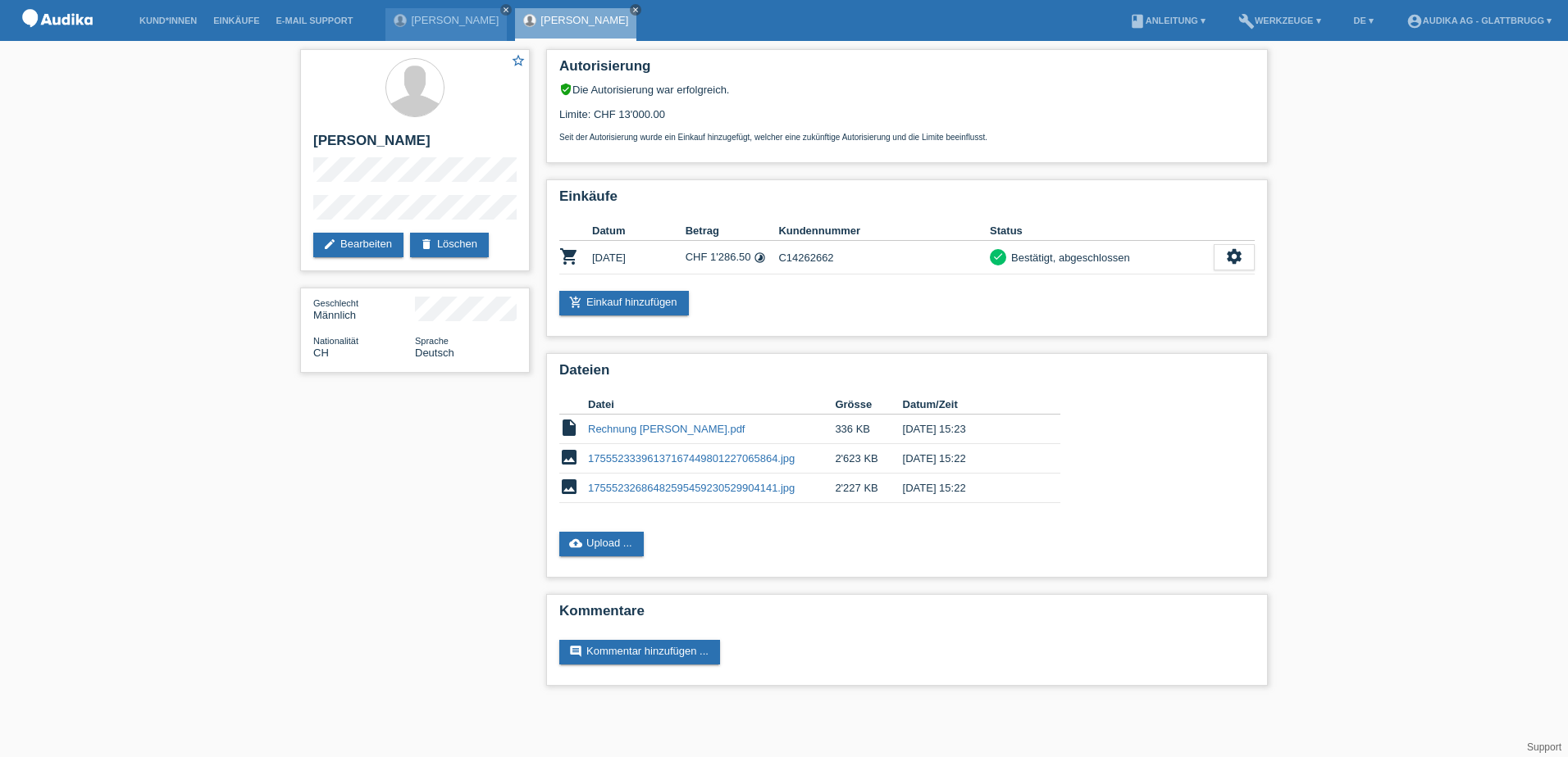
click at [1346, 422] on div "star_border [PERSON_NAME] edit Bearbeiten delete Löschen Geschlecht Männlich Na…" at bounding box center [784, 372] width 1568 height 661
click at [1324, 270] on div "star_border [PERSON_NAME] edit Bearbeiten delete Löschen Geschlecht Männlich Na…" at bounding box center [784, 372] width 1568 height 661
click at [153, 232] on div "star_border [PERSON_NAME] edit Bearbeiten delete Löschen Geschlecht Männlich Na…" at bounding box center [784, 372] width 1568 height 661
click at [510, 10] on icon "close" at bounding box center [506, 10] width 8 height 8
click at [237, 185] on div "star_border [PERSON_NAME] edit Bearbeiten delete Löschen Geschlecht Männlich Na…" at bounding box center [784, 372] width 1568 height 661
